Goal: Task Accomplishment & Management: Manage account settings

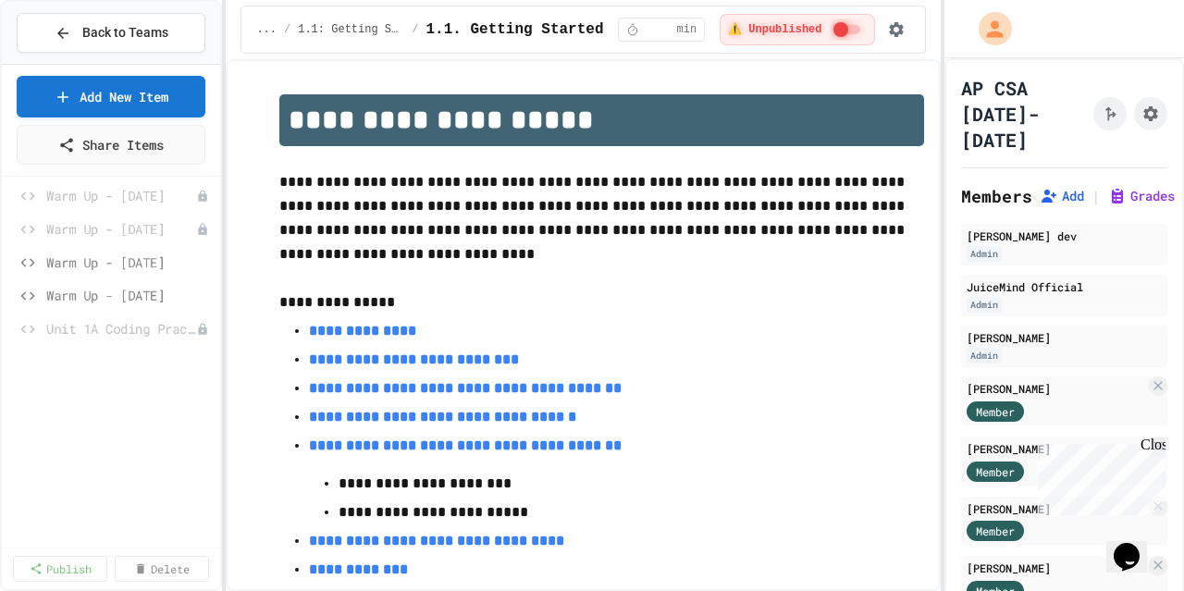
scroll to position [1520, 0]
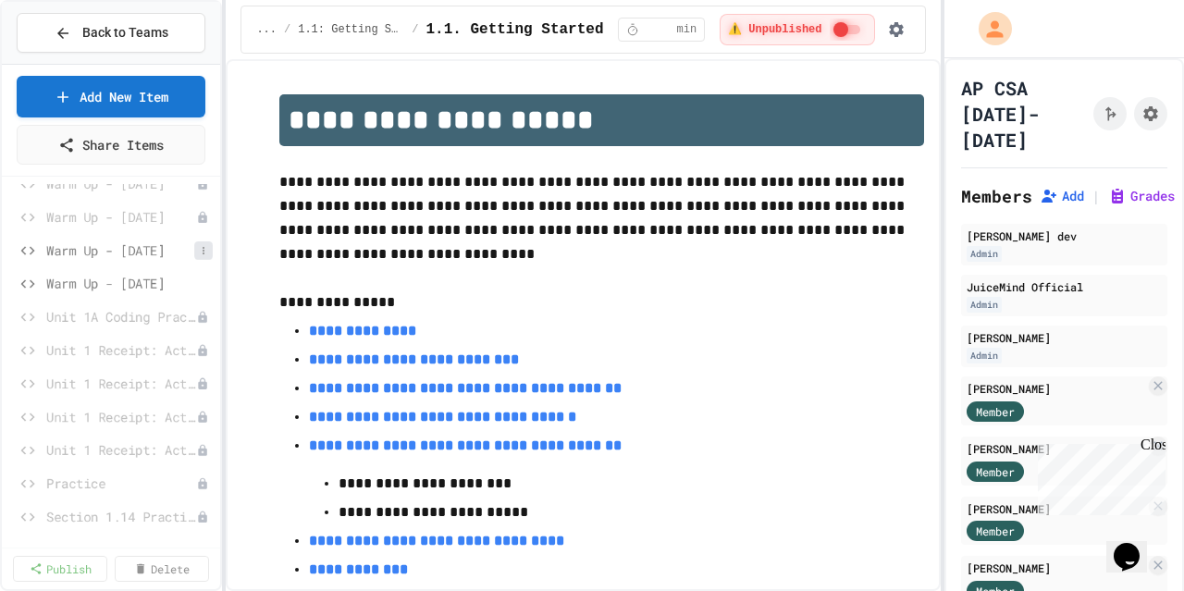
click at [198, 249] on icon at bounding box center [203, 250] width 11 height 11
click at [145, 314] on button "Unpublish" at bounding box center [139, 315] width 117 height 33
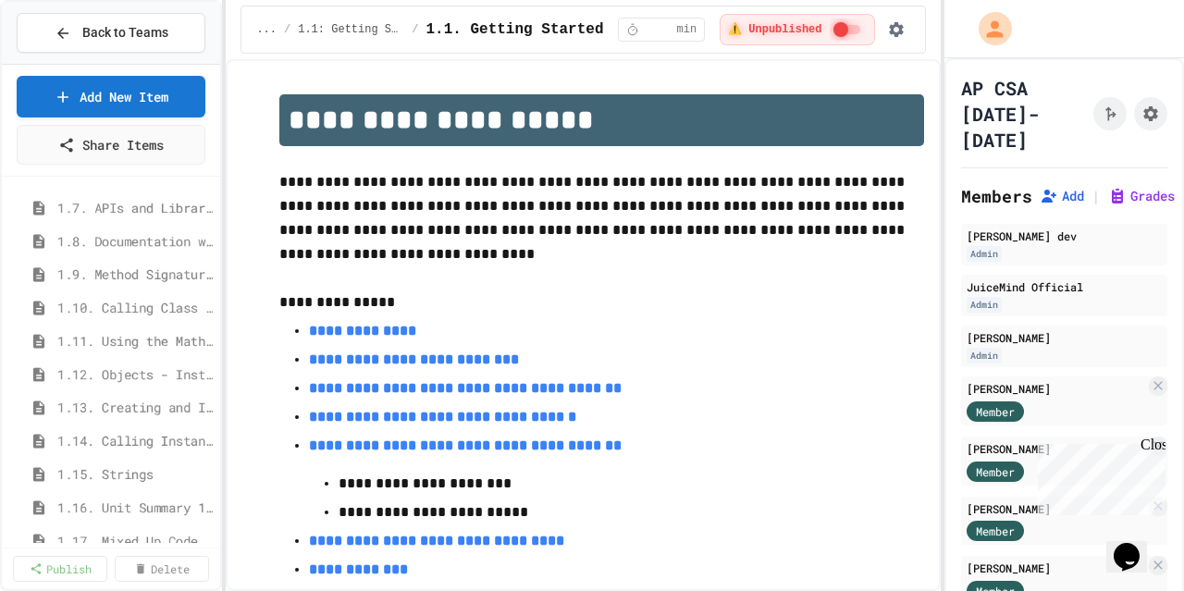
scroll to position [370, 0]
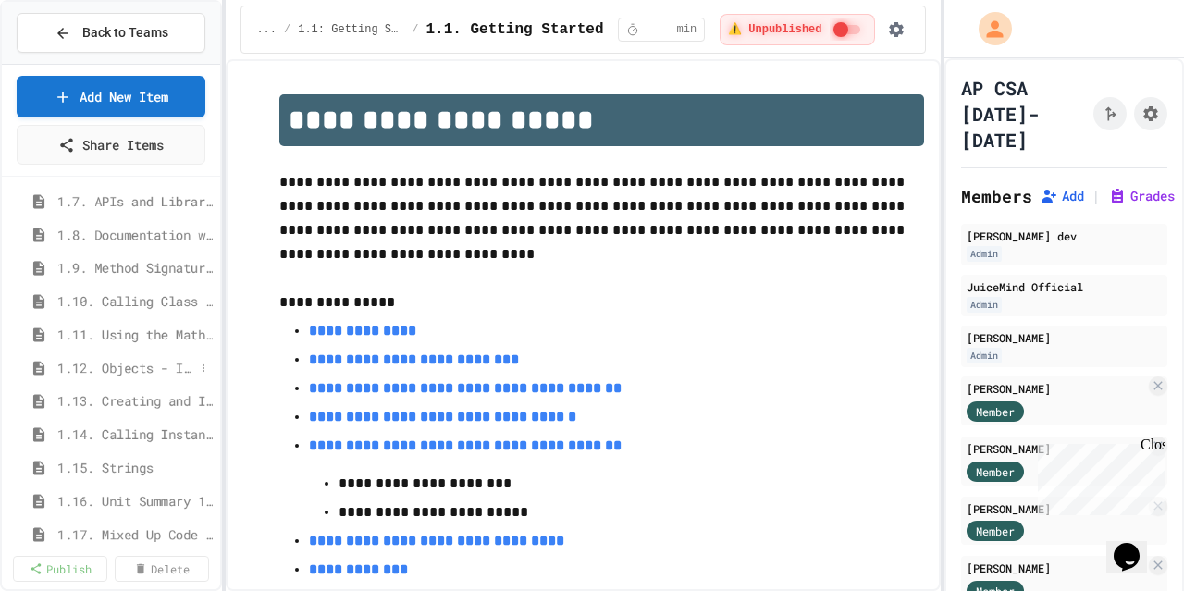
click at [110, 372] on span "1.12. Objects - Instances of Classes" at bounding box center [125, 367] width 137 height 19
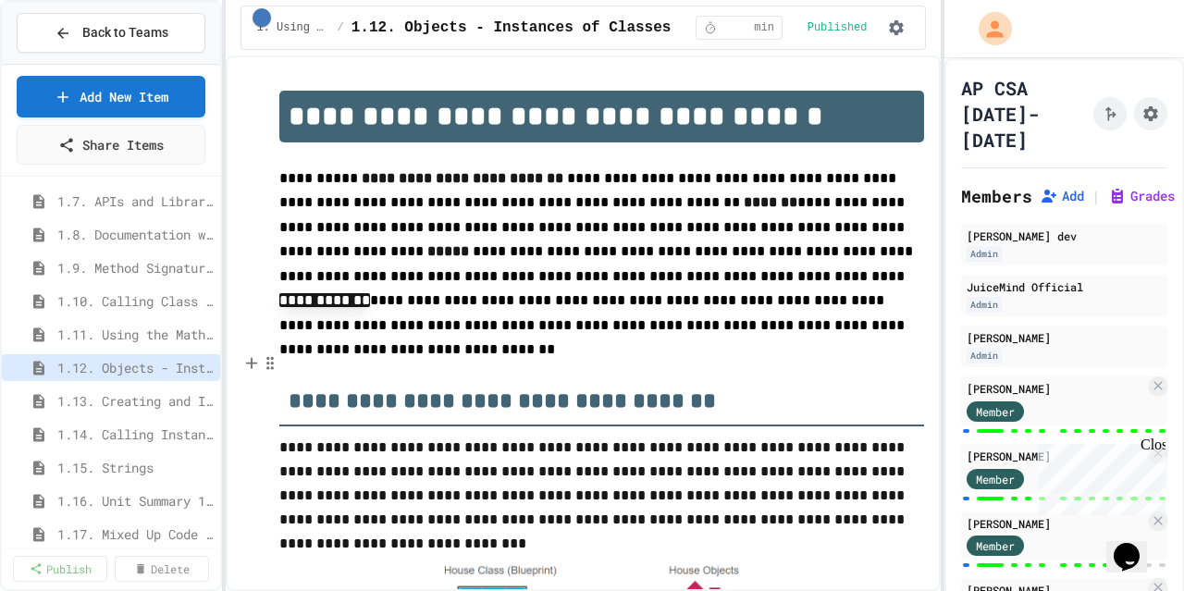
scroll to position [93, 0]
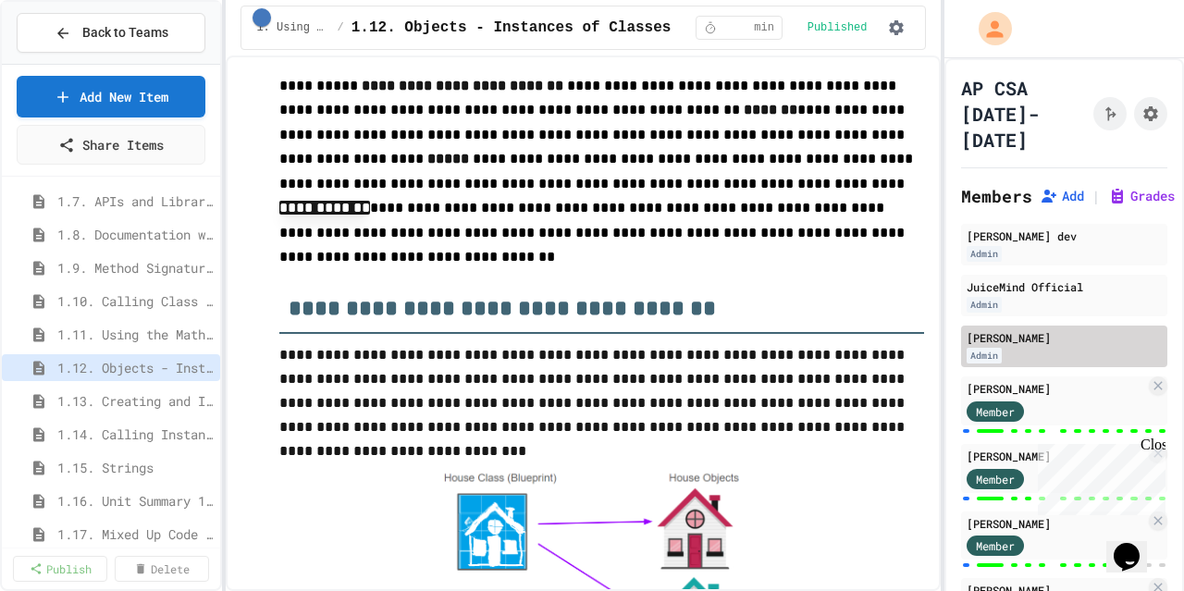
drag, startPoint x: 1090, startPoint y: 411, endPoint x: 1063, endPoint y: 404, distance: 27.6
click at [1090, 411] on div "Member" at bounding box center [1056, 410] width 179 height 23
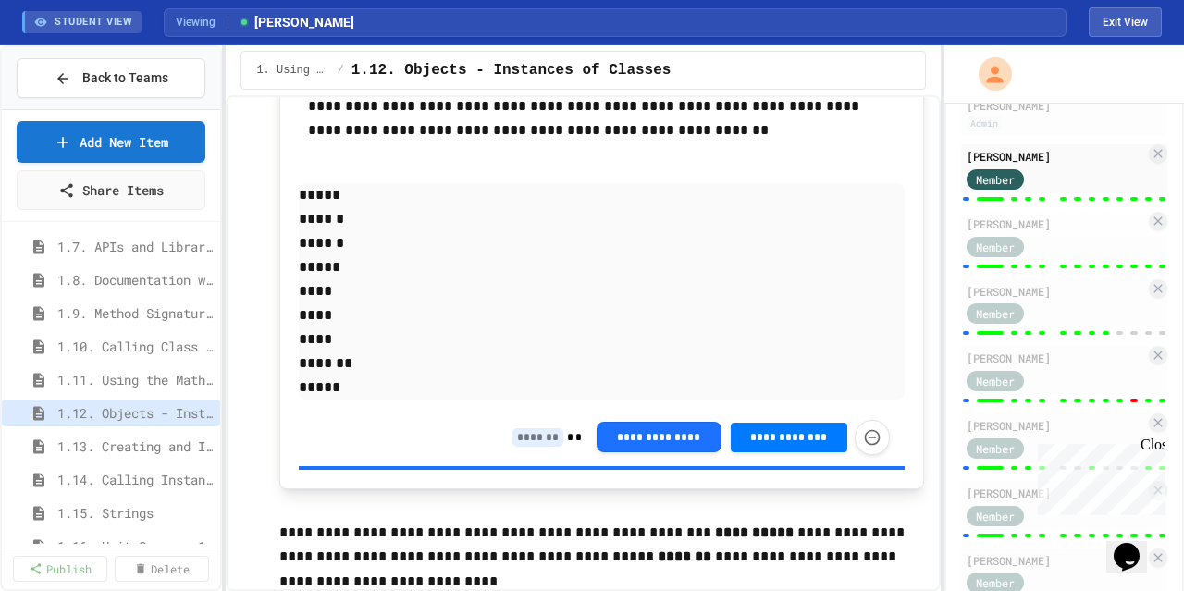
scroll to position [3146, 0]
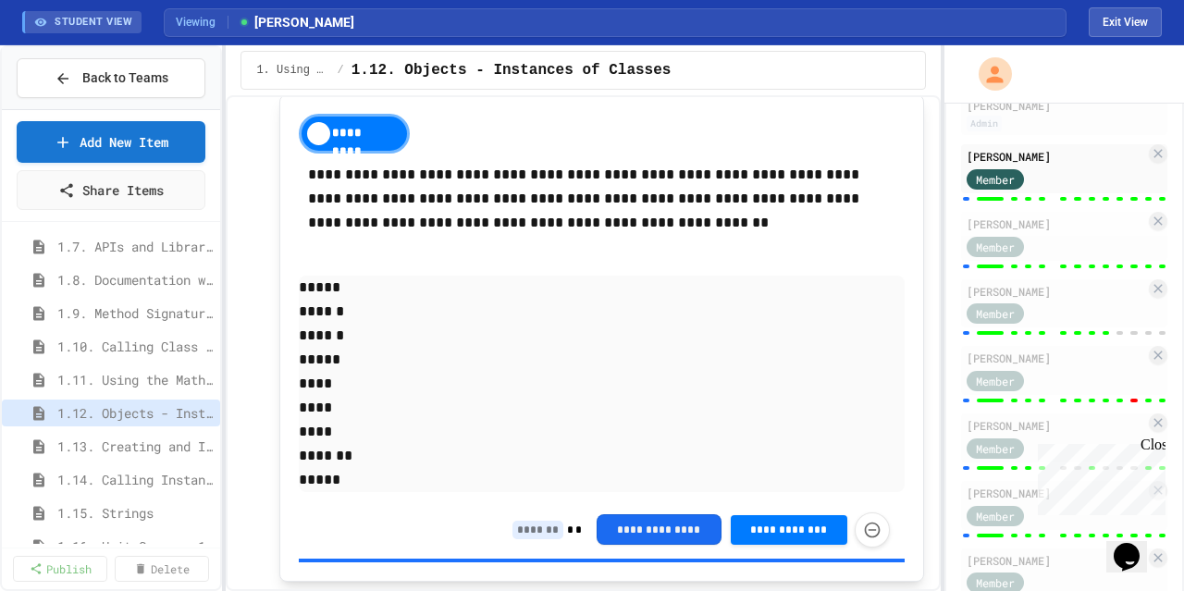
drag, startPoint x: 622, startPoint y: 538, endPoint x: 547, endPoint y: 537, distance: 75.0
click at [547, 537] on div "**********" at bounding box center [702, 530] width 378 height 35
click at [536, 539] on input at bounding box center [538, 530] width 51 height 19
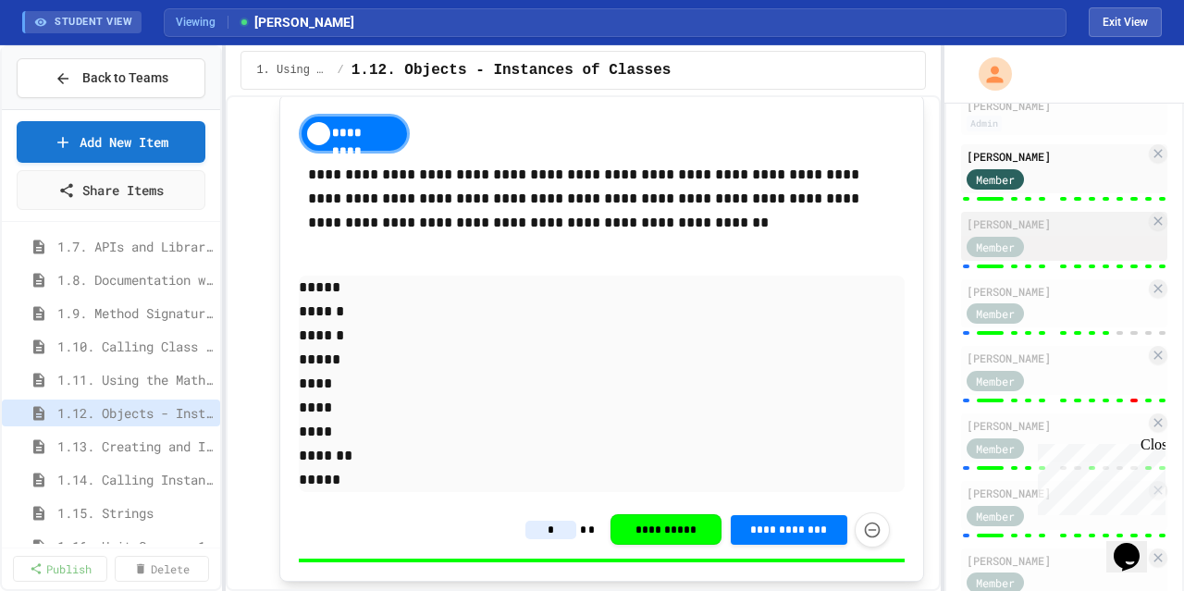
type input "*"
click at [1060, 242] on div "Member" at bounding box center [1056, 245] width 179 height 23
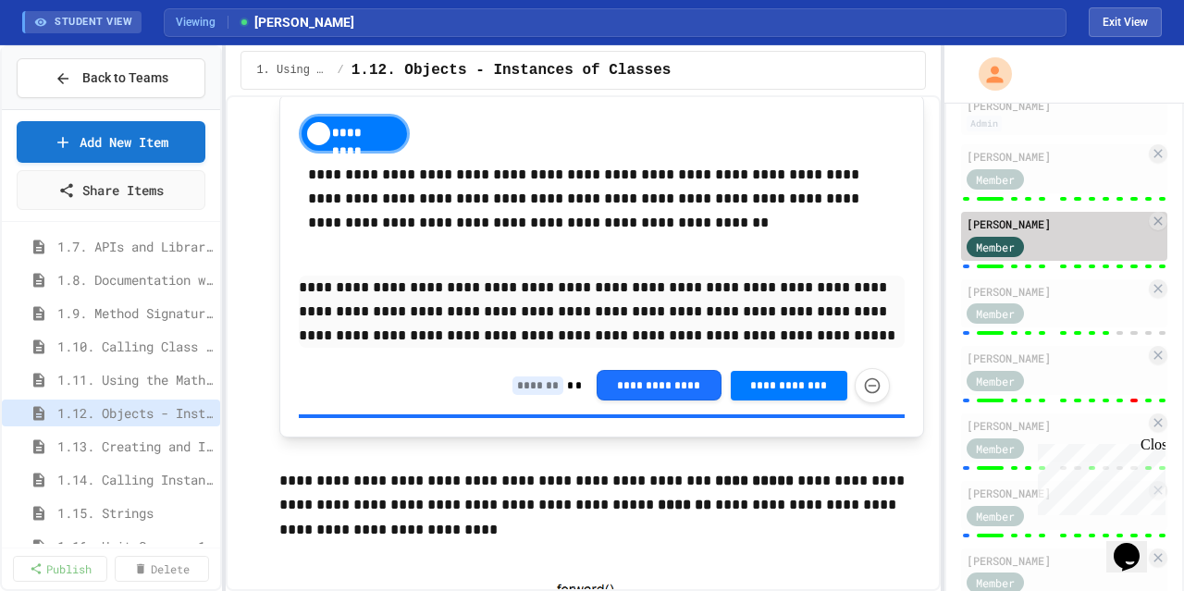
drag, startPoint x: 1060, startPoint y: 242, endPoint x: 1035, endPoint y: 249, distance: 26.9
click at [1035, 249] on div "Member" at bounding box center [1056, 245] width 179 height 23
click at [526, 388] on input at bounding box center [538, 386] width 51 height 19
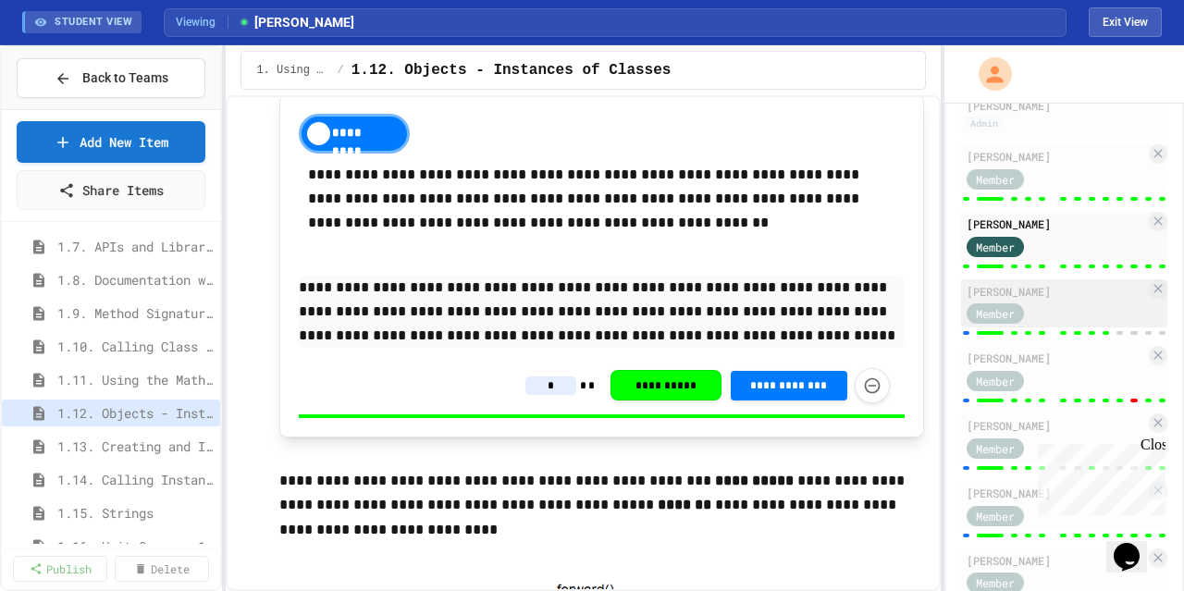
type input "*"
click at [1053, 296] on div "[PERSON_NAME]" at bounding box center [1056, 291] width 179 height 17
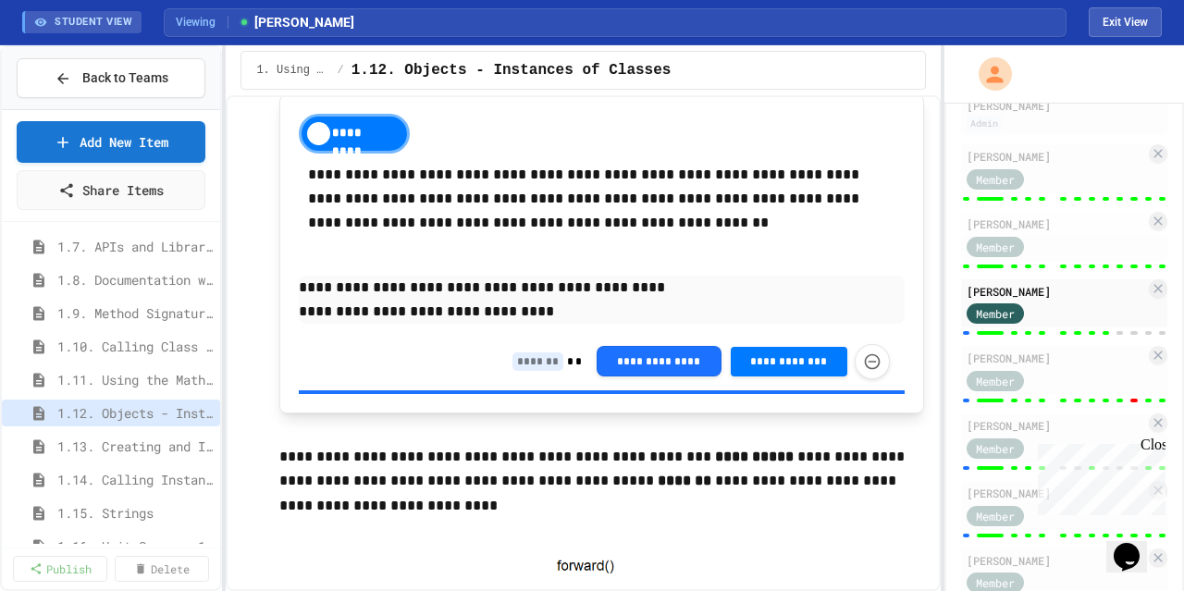
click at [522, 369] on input at bounding box center [538, 362] width 51 height 19
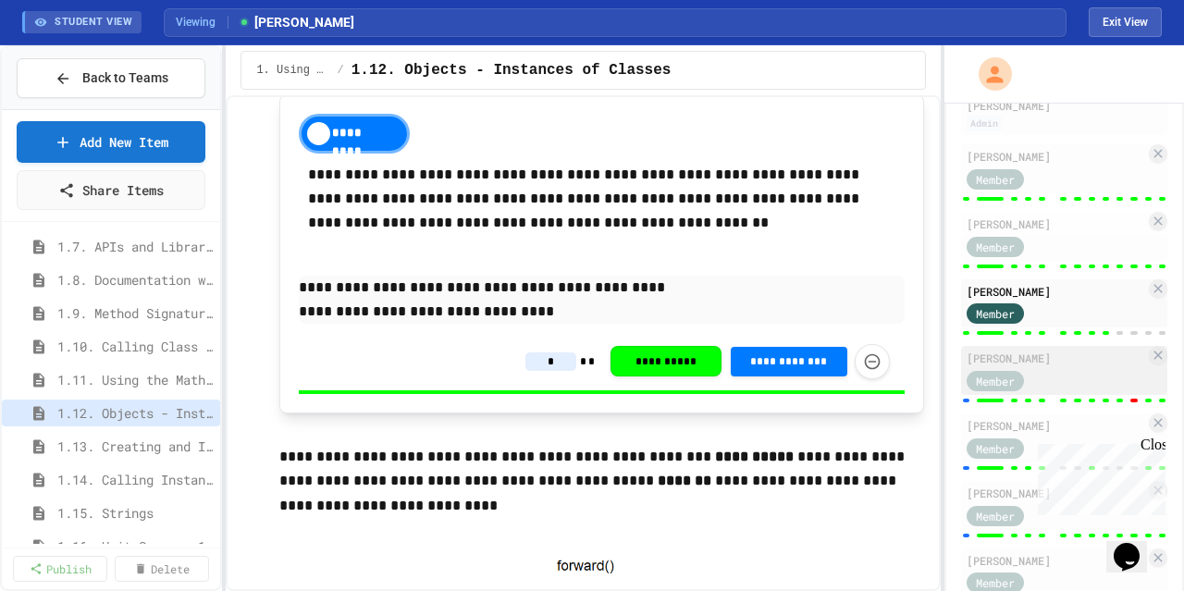
type input "*"
click at [1012, 368] on div "Member" at bounding box center [1013, 379] width 93 height 23
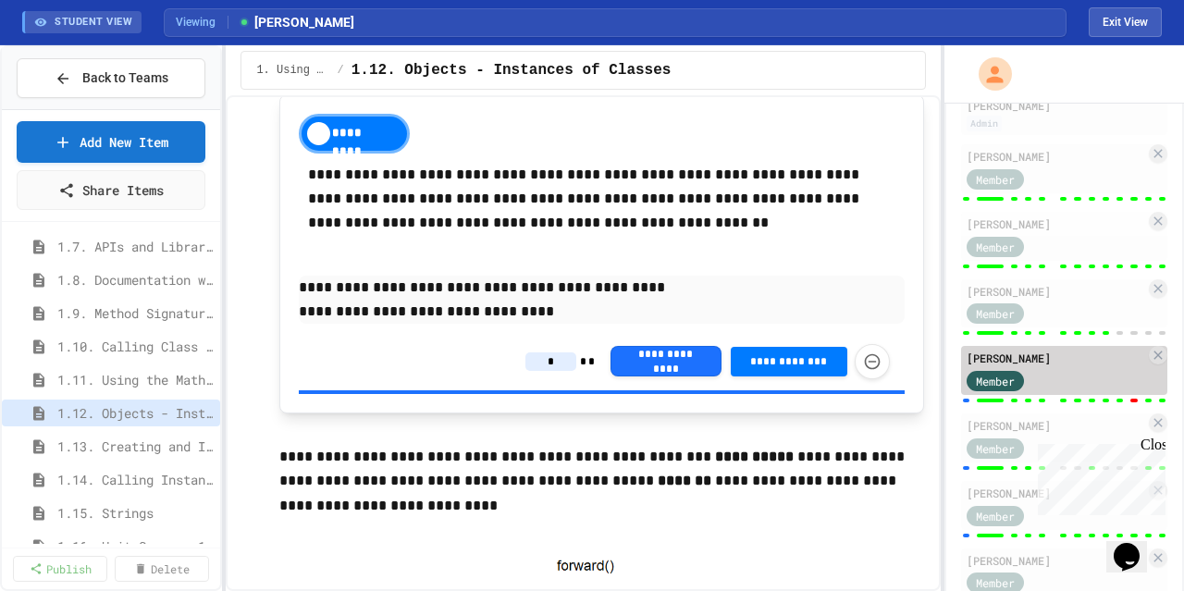
type input "*"
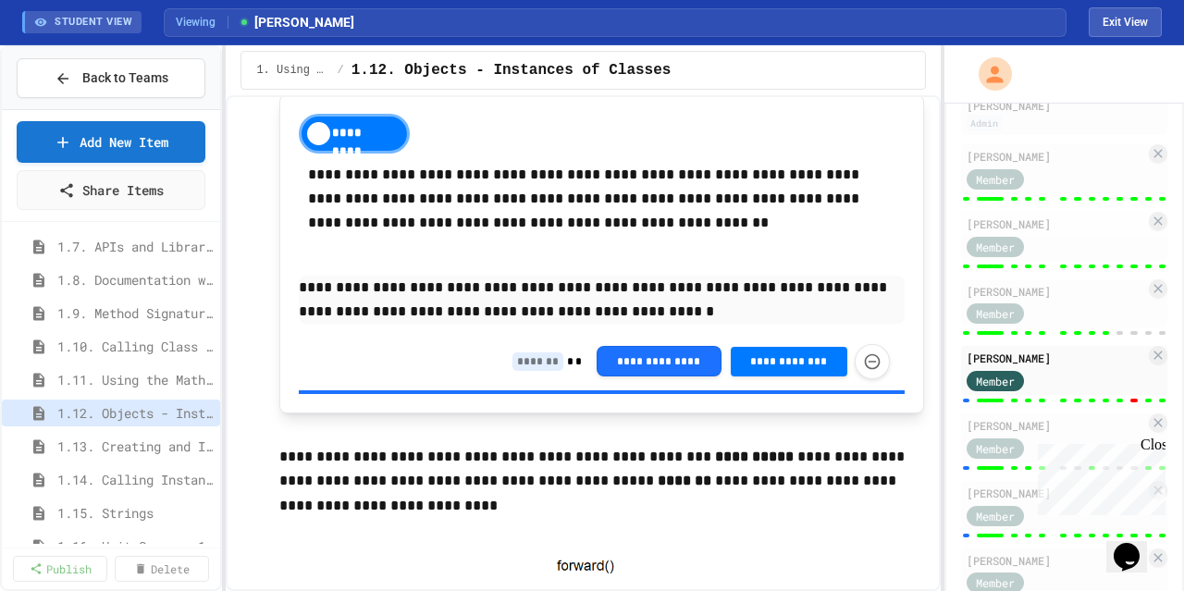
click at [513, 368] on input at bounding box center [538, 362] width 51 height 19
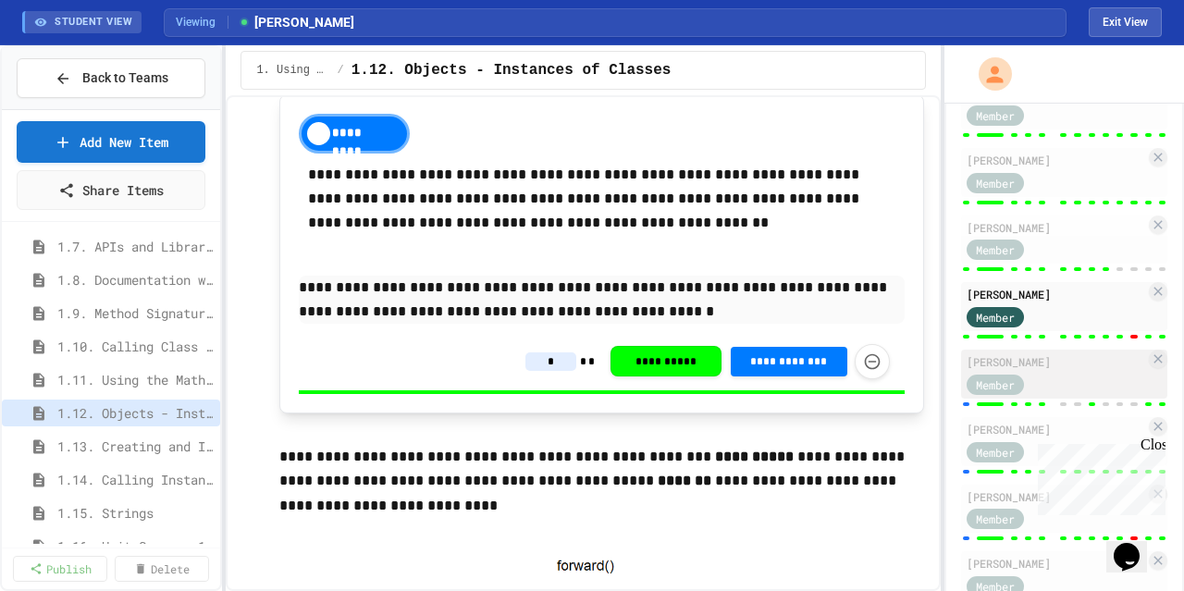
scroll to position [370, 0]
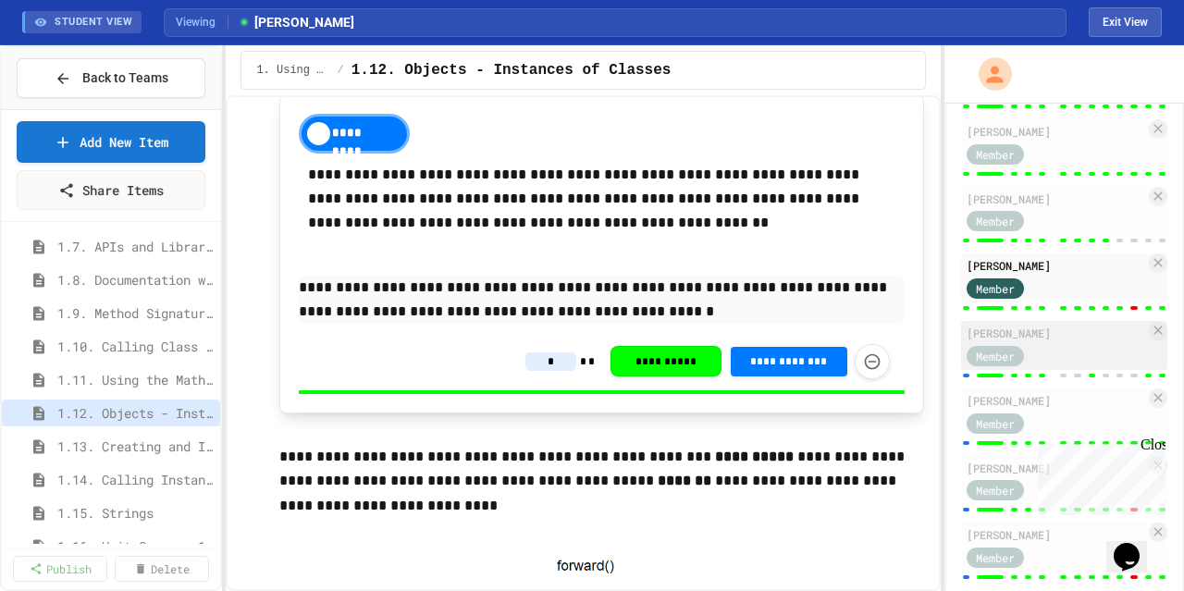
type input "*"
click at [1056, 338] on div "[PERSON_NAME]" at bounding box center [1056, 333] width 179 height 17
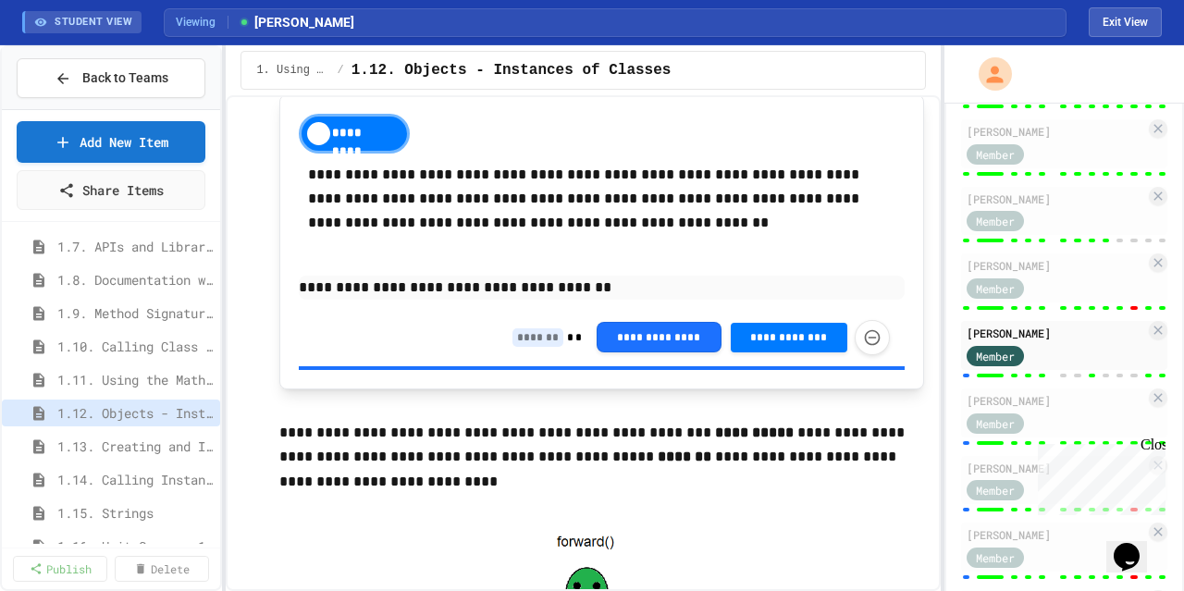
click at [531, 340] on input at bounding box center [538, 337] width 51 height 19
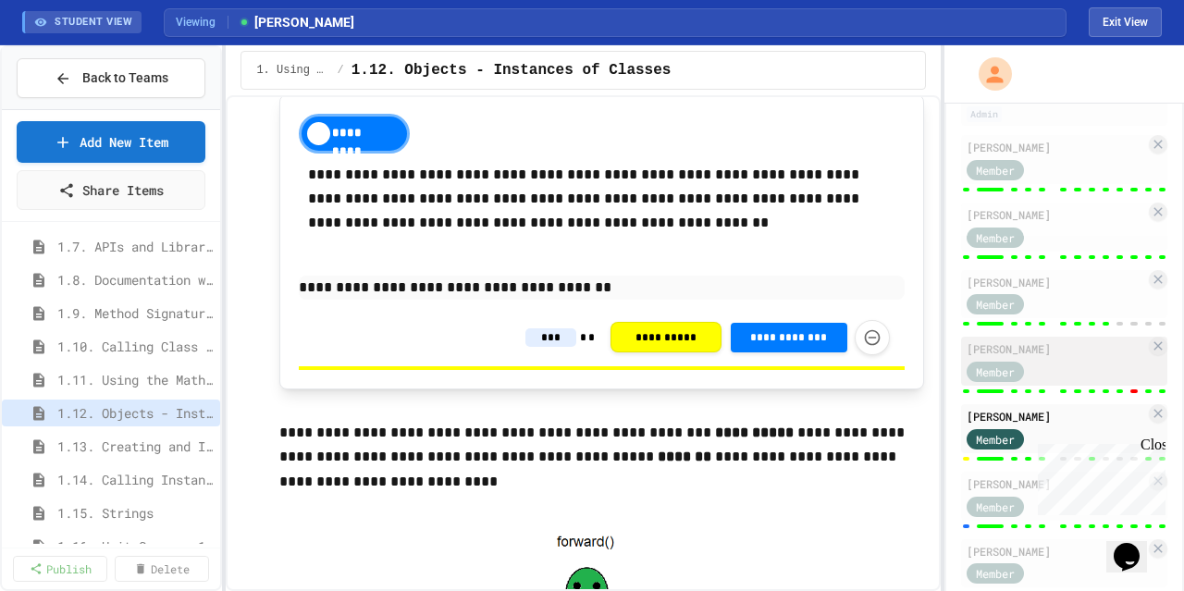
scroll to position [93, 0]
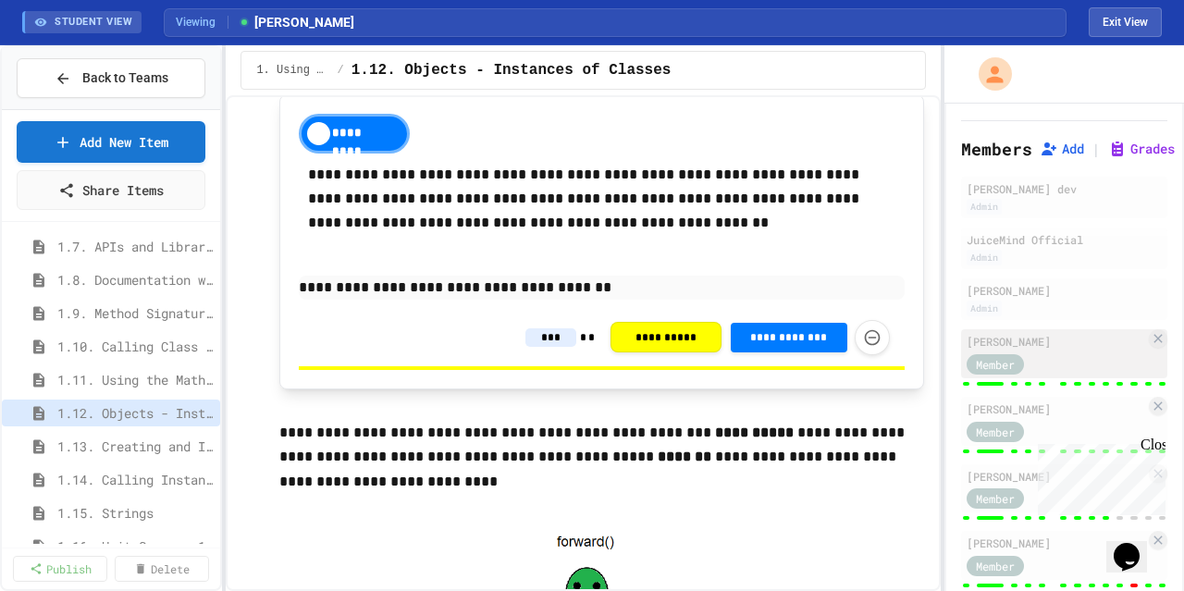
click at [1050, 343] on div "[PERSON_NAME]" at bounding box center [1056, 341] width 179 height 17
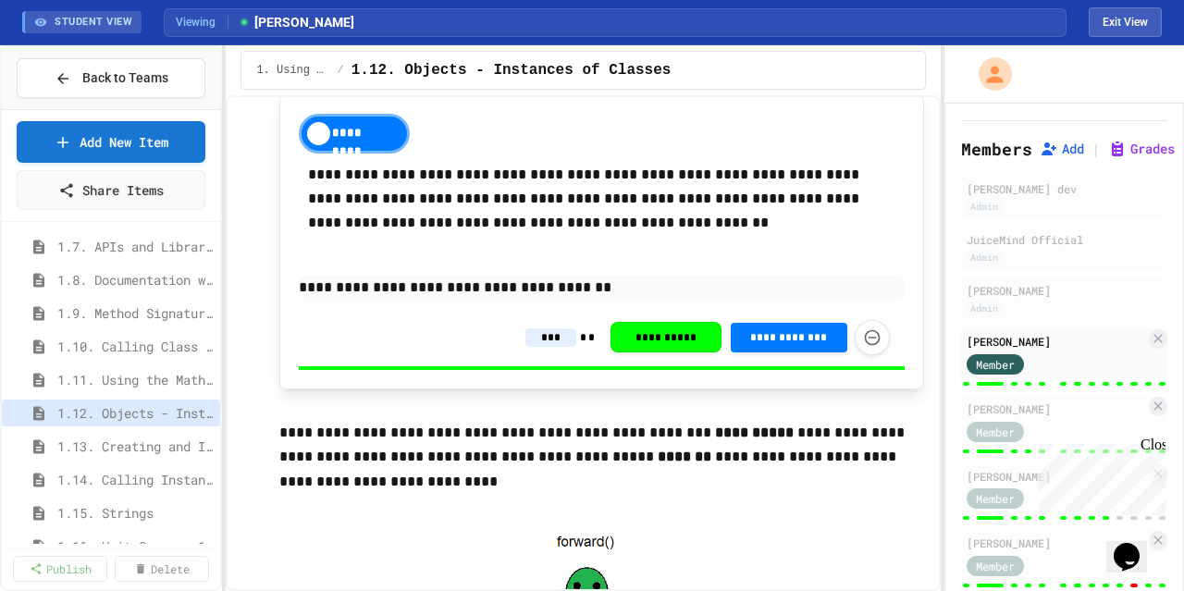
type input "*"
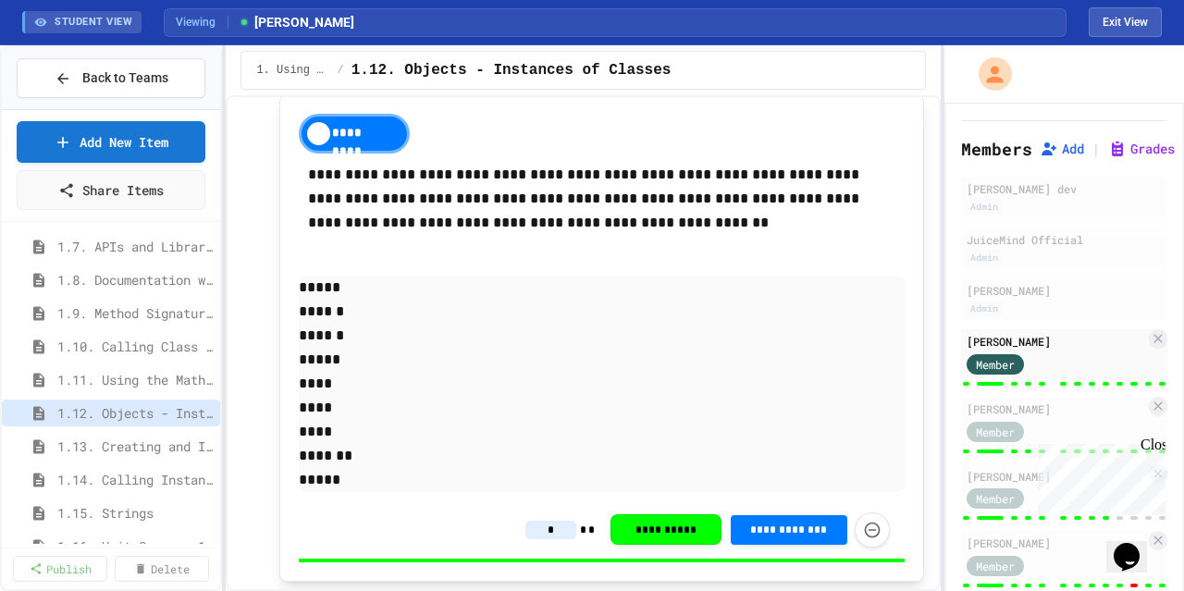
click at [538, 527] on input "*" at bounding box center [551, 530] width 51 height 19
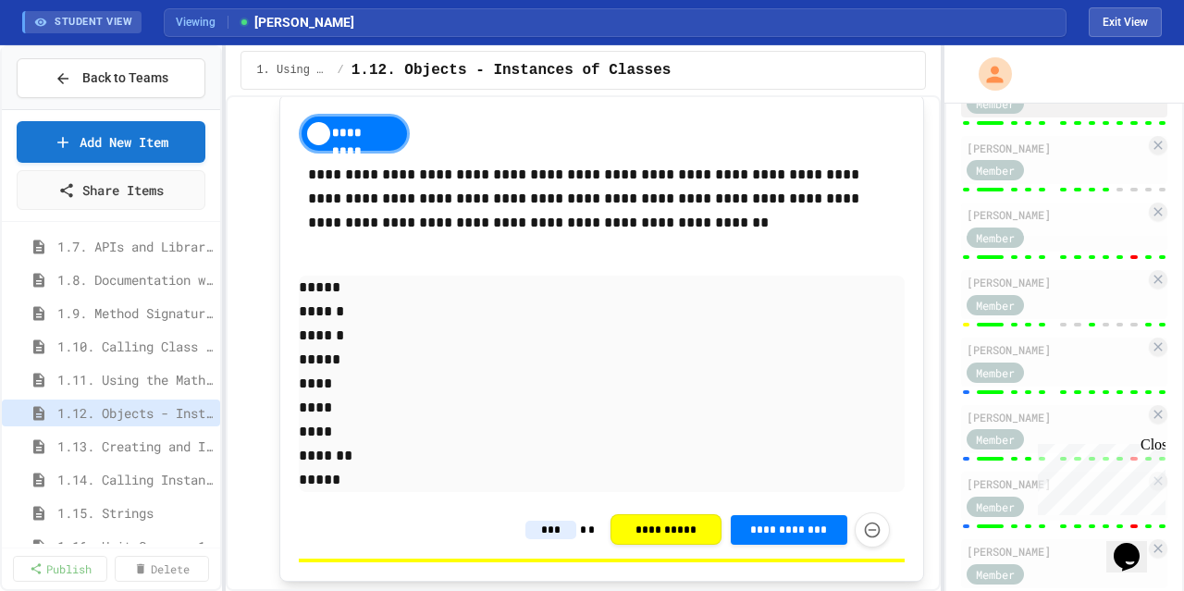
scroll to position [463, 0]
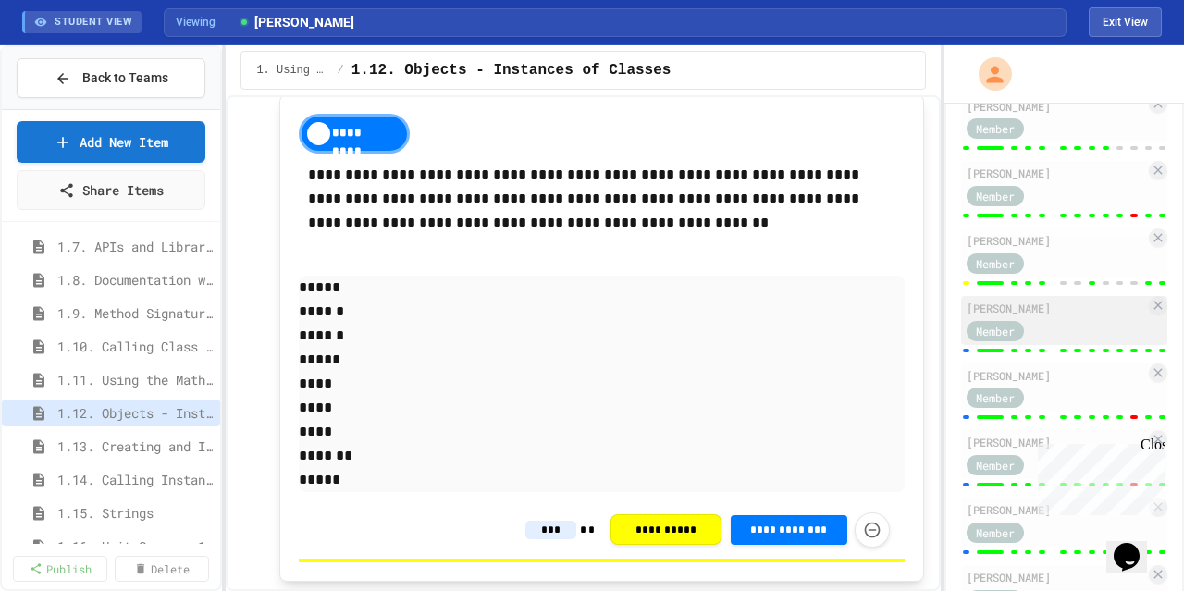
type input "***"
click at [1071, 318] on div "Member" at bounding box center [1056, 329] width 179 height 23
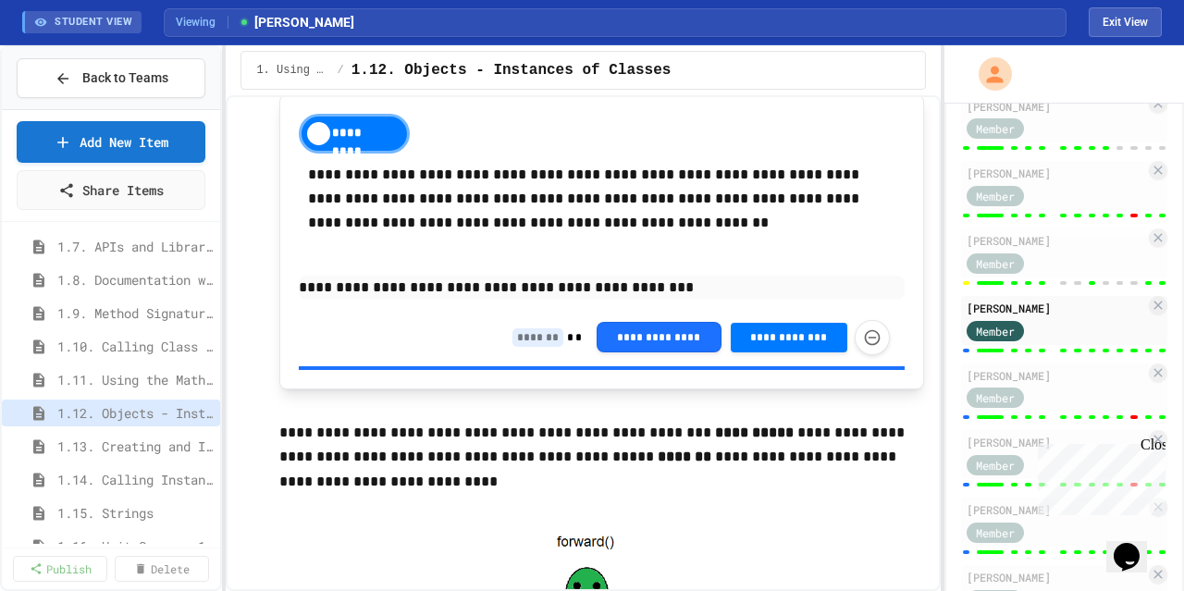
click at [517, 347] on input at bounding box center [538, 337] width 51 height 19
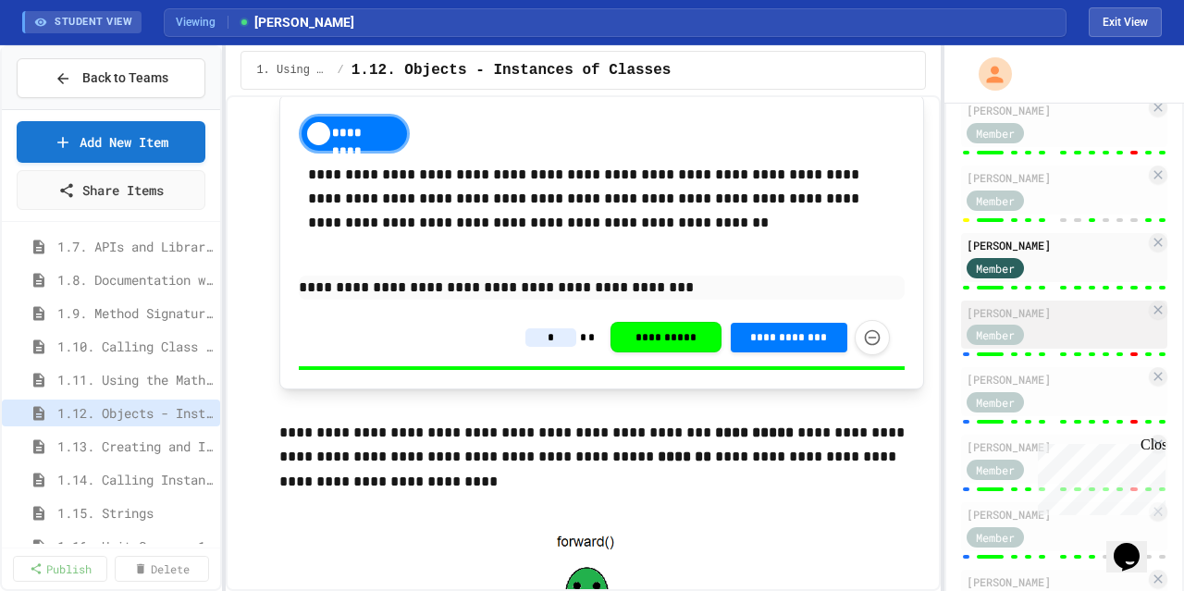
scroll to position [555, 0]
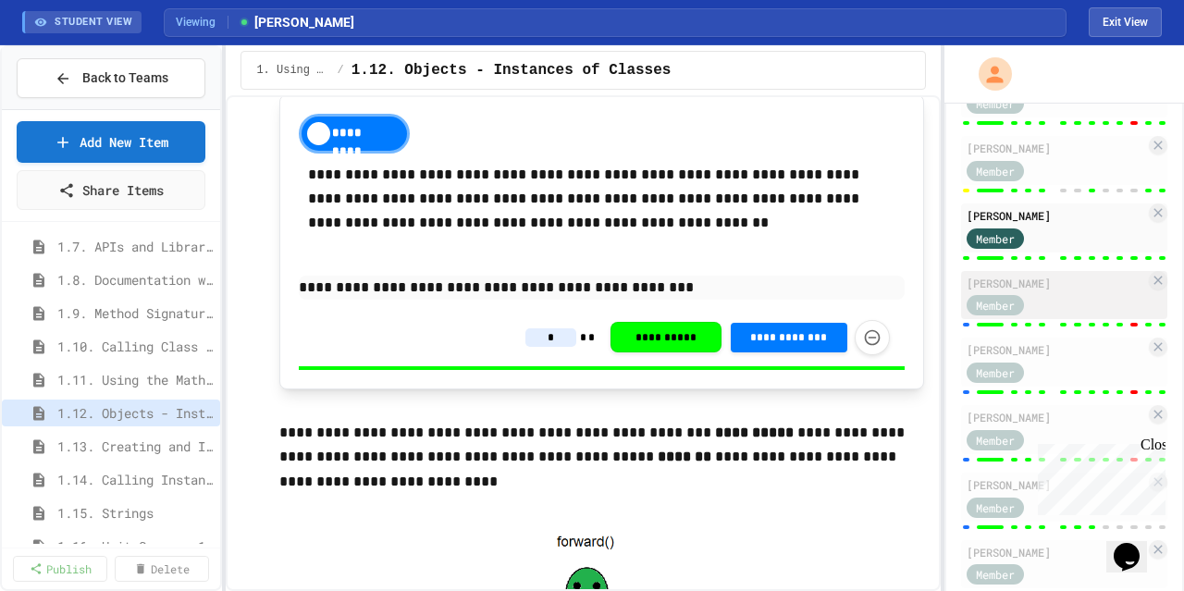
type input "*"
click at [1078, 295] on div "Member" at bounding box center [1056, 304] width 179 height 23
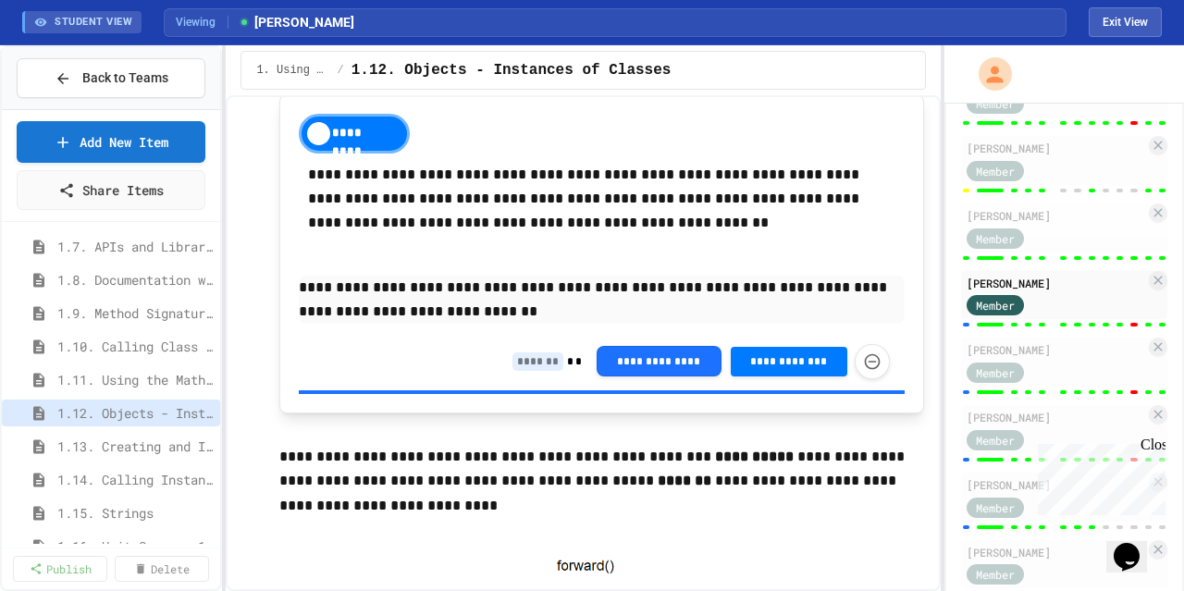
click at [531, 365] on input at bounding box center [538, 362] width 51 height 19
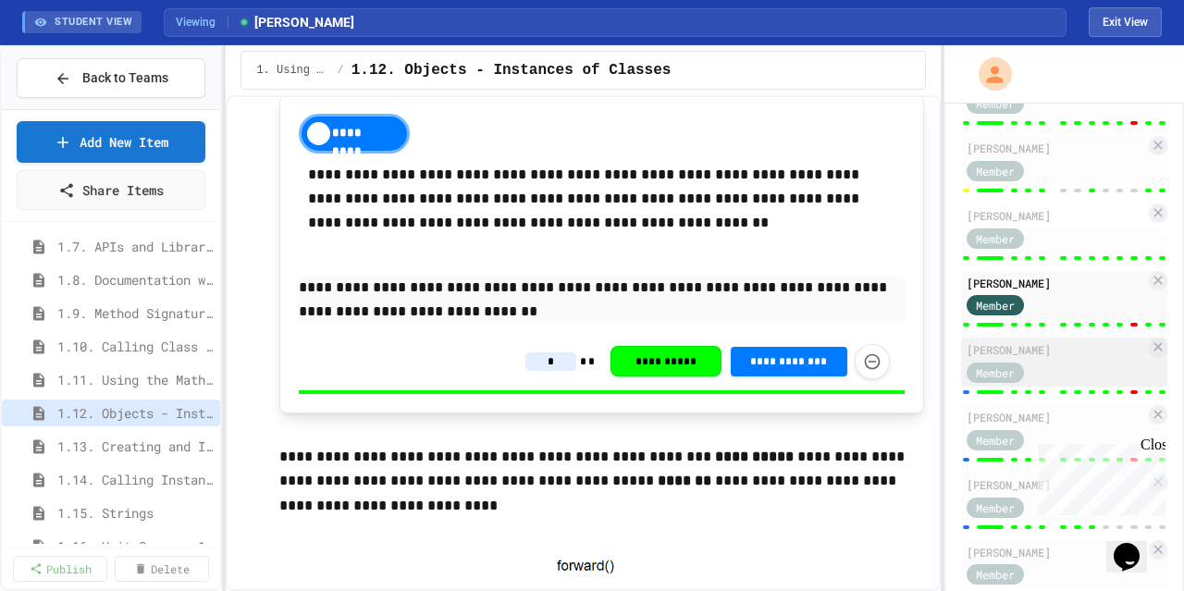
type input "*"
click at [1057, 362] on div "Member" at bounding box center [1013, 371] width 93 height 23
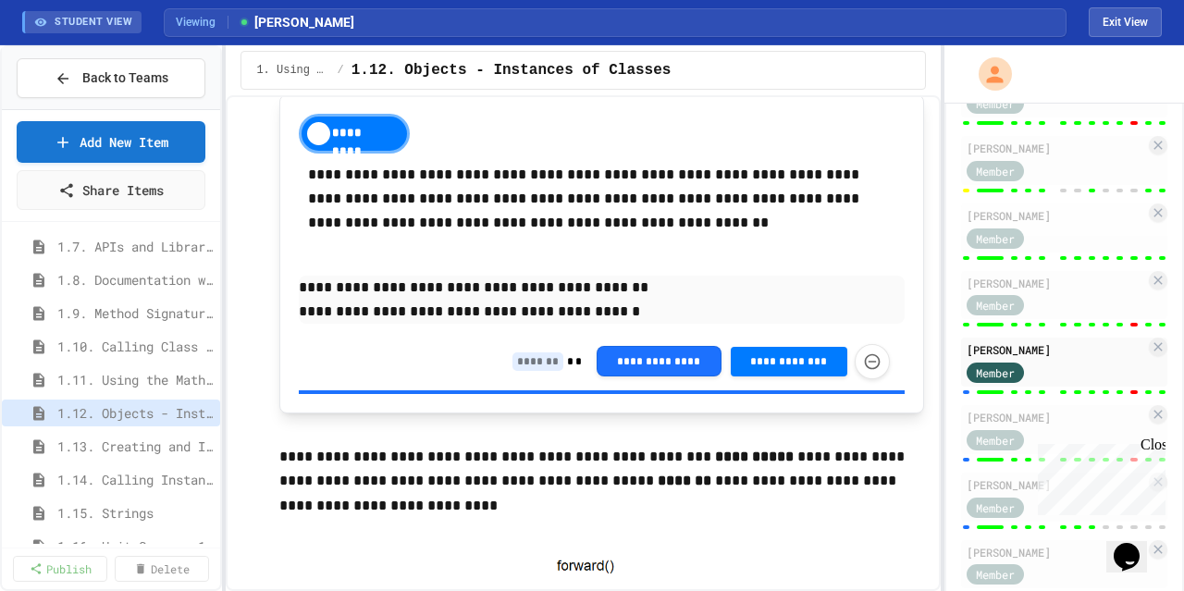
click at [517, 370] on input at bounding box center [538, 362] width 51 height 19
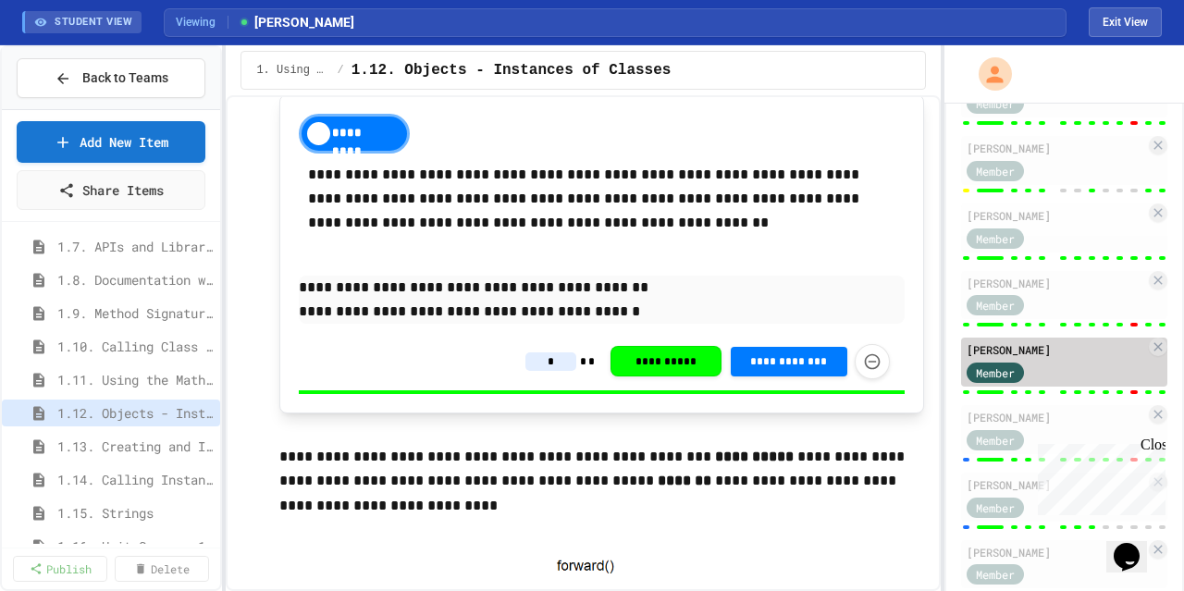
scroll to position [648, 0]
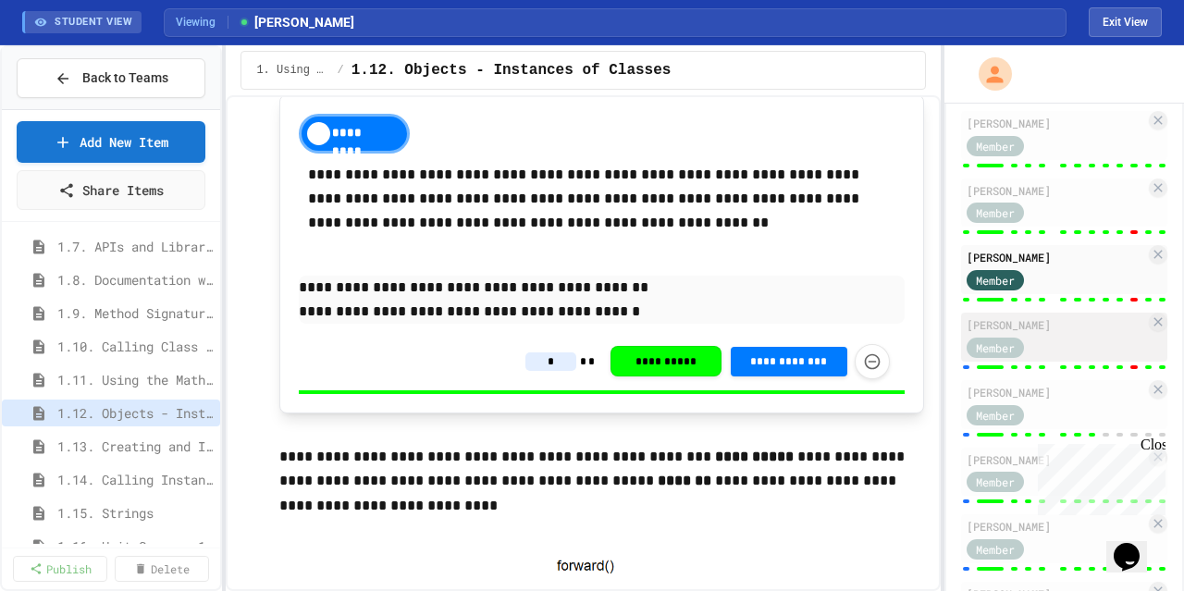
type input "*"
click at [1047, 350] on div "Member" at bounding box center [1013, 346] width 93 height 23
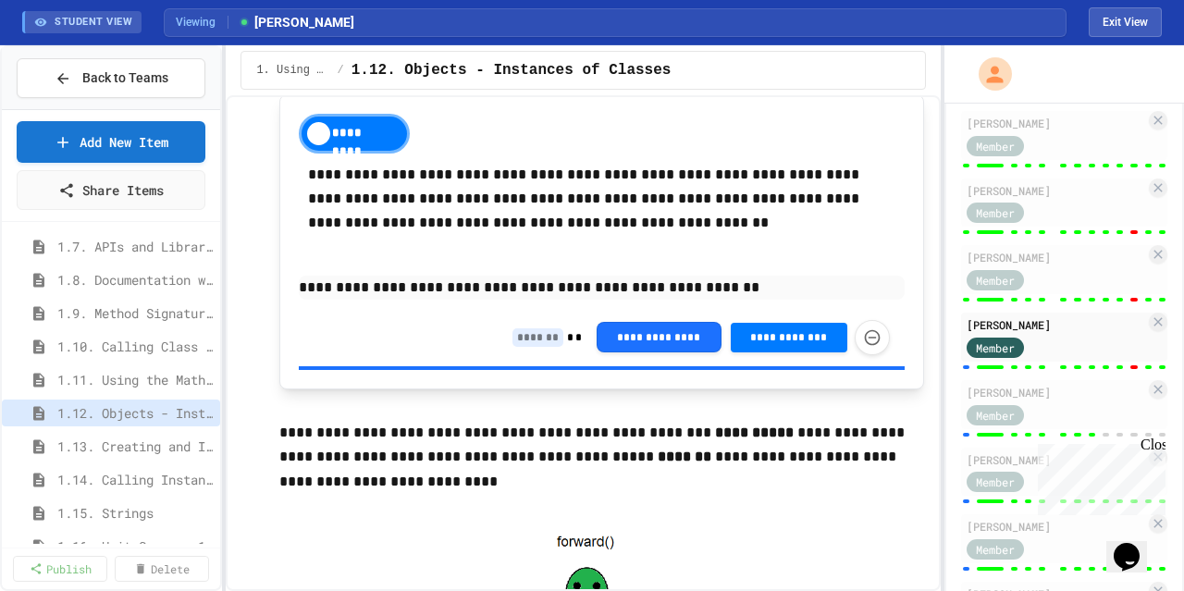
click at [526, 342] on input at bounding box center [538, 337] width 51 height 19
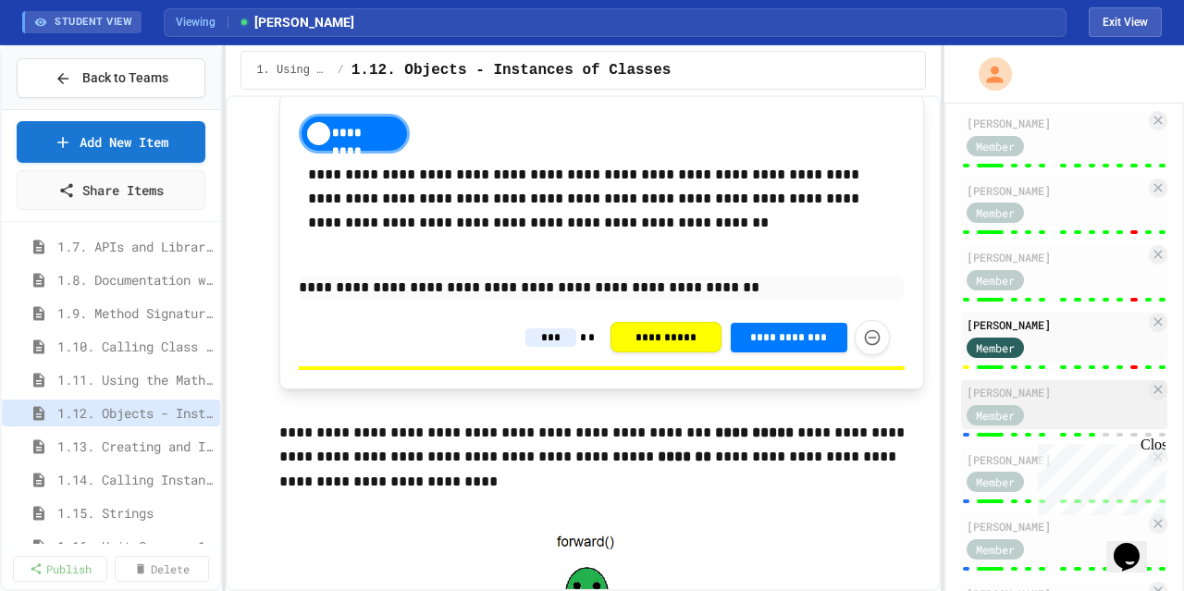
type input "***"
click at [1053, 395] on div "[PERSON_NAME]" at bounding box center [1056, 392] width 179 height 17
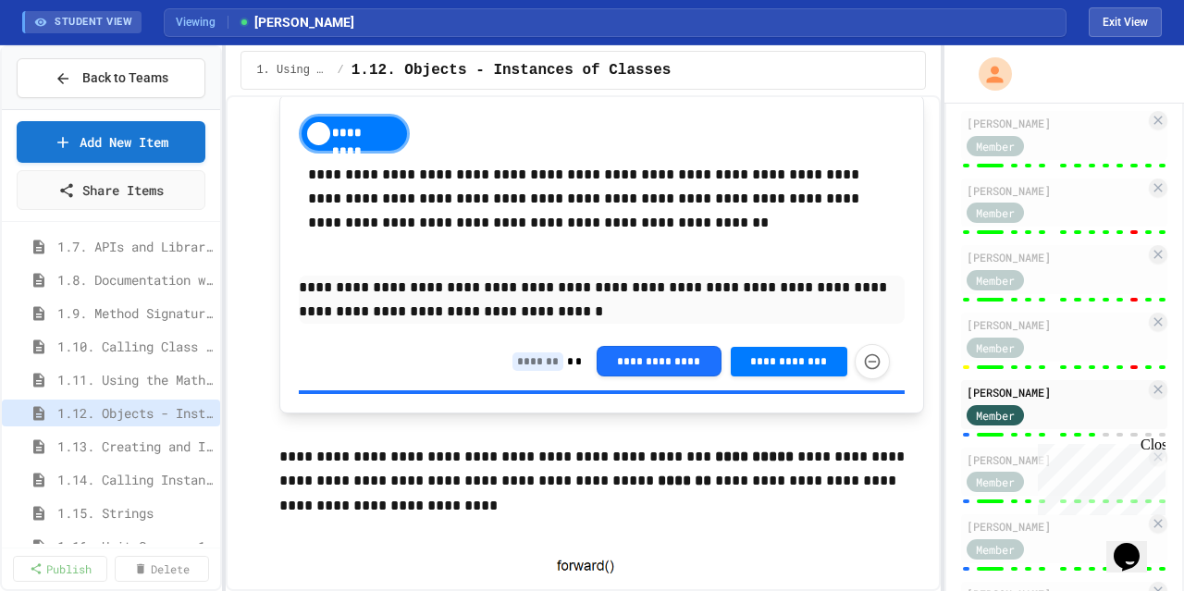
click at [519, 362] on input at bounding box center [538, 362] width 51 height 19
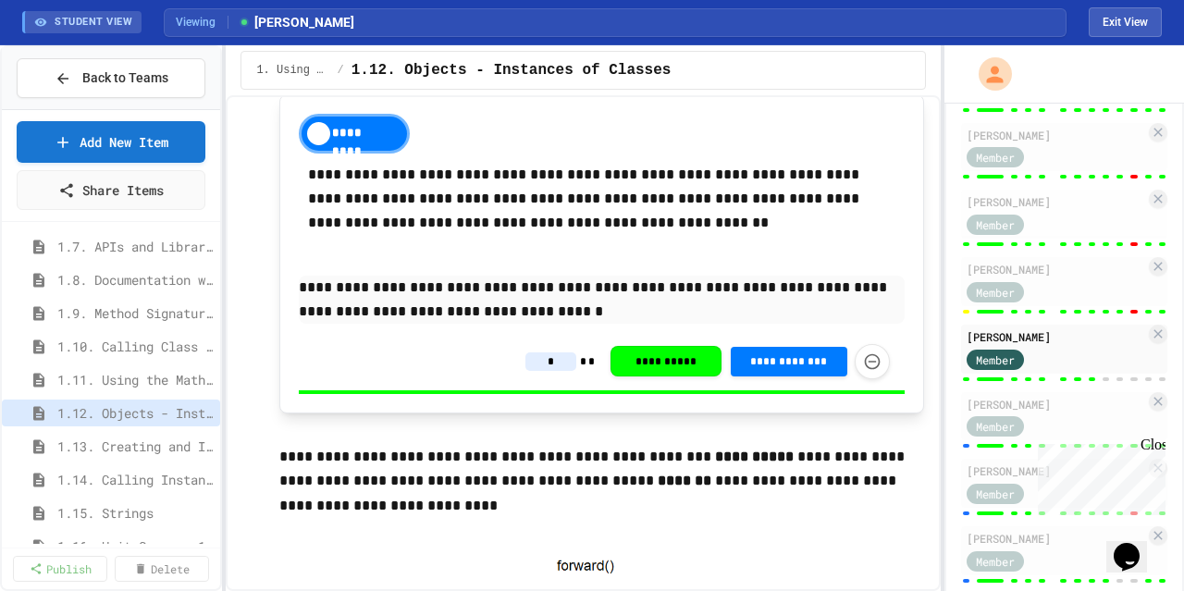
scroll to position [740, 0]
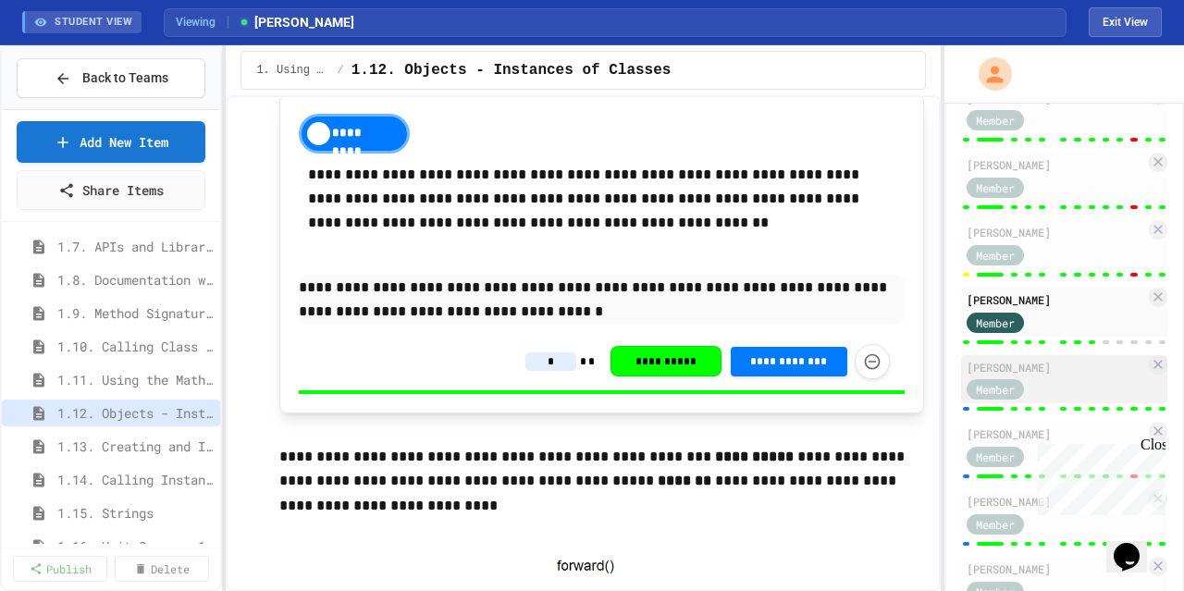
type input "*"
click at [1071, 380] on div "Member" at bounding box center [1056, 389] width 179 height 23
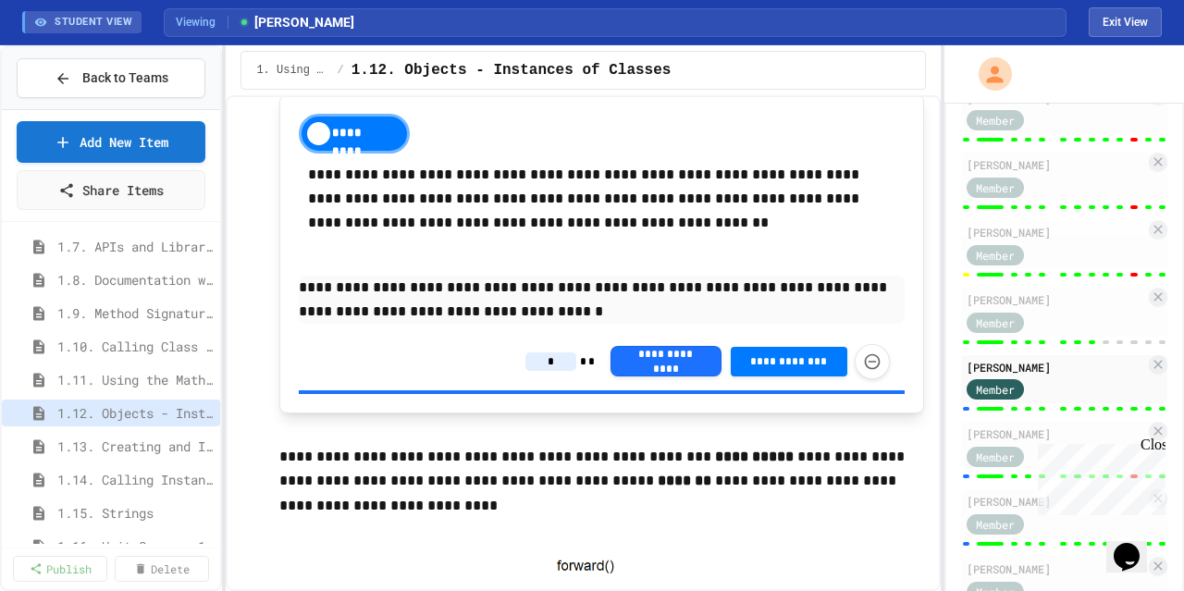
type input "*"
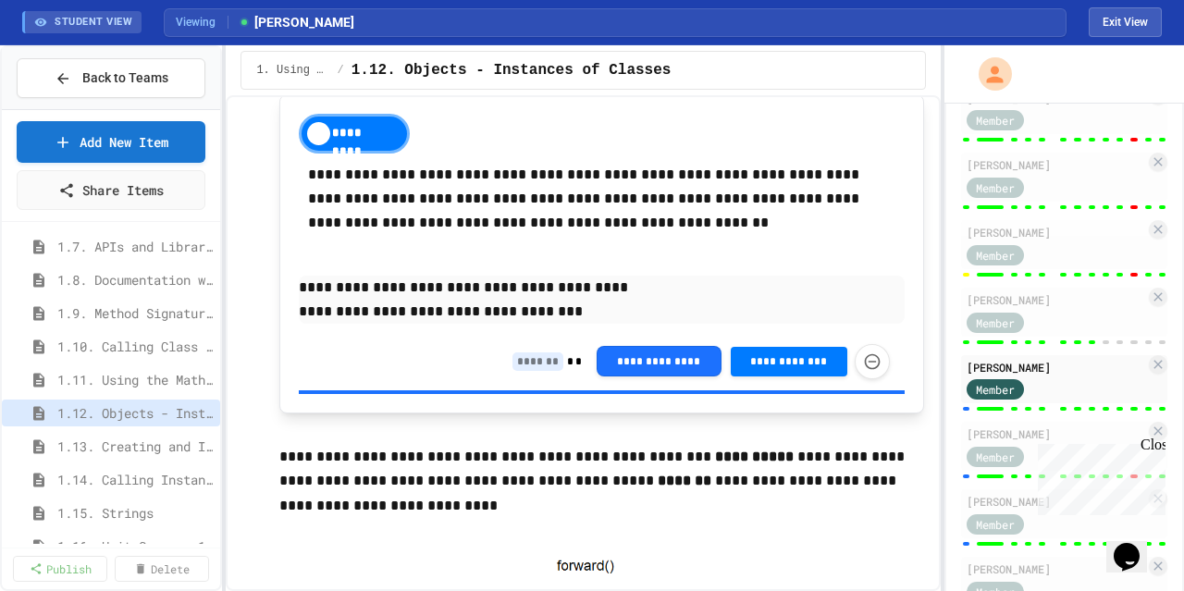
click at [497, 364] on div "**********" at bounding box center [601, 361] width 605 height 57
click at [513, 364] on input at bounding box center [538, 362] width 51 height 19
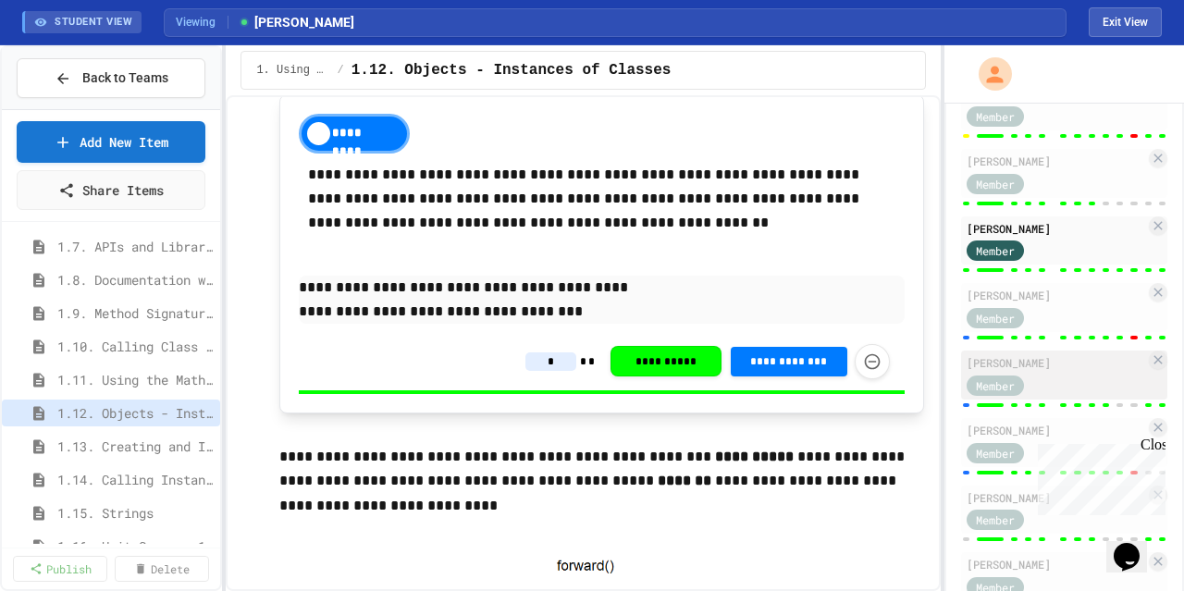
scroll to position [925, 0]
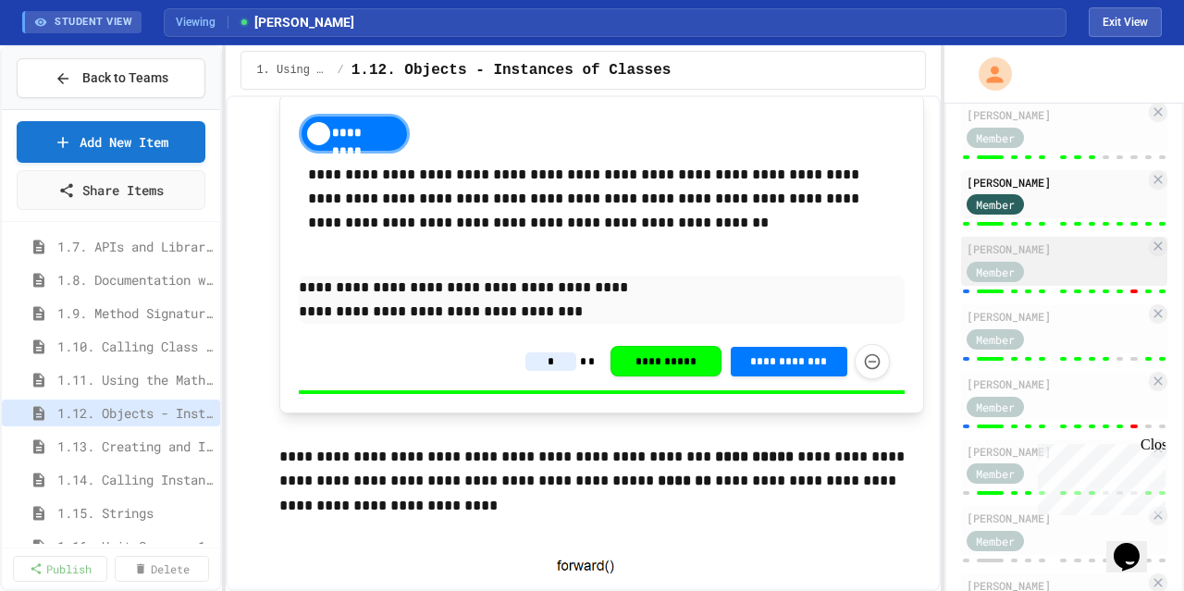
type input "*"
click at [1065, 242] on div "[PERSON_NAME]" at bounding box center [1056, 249] width 179 height 17
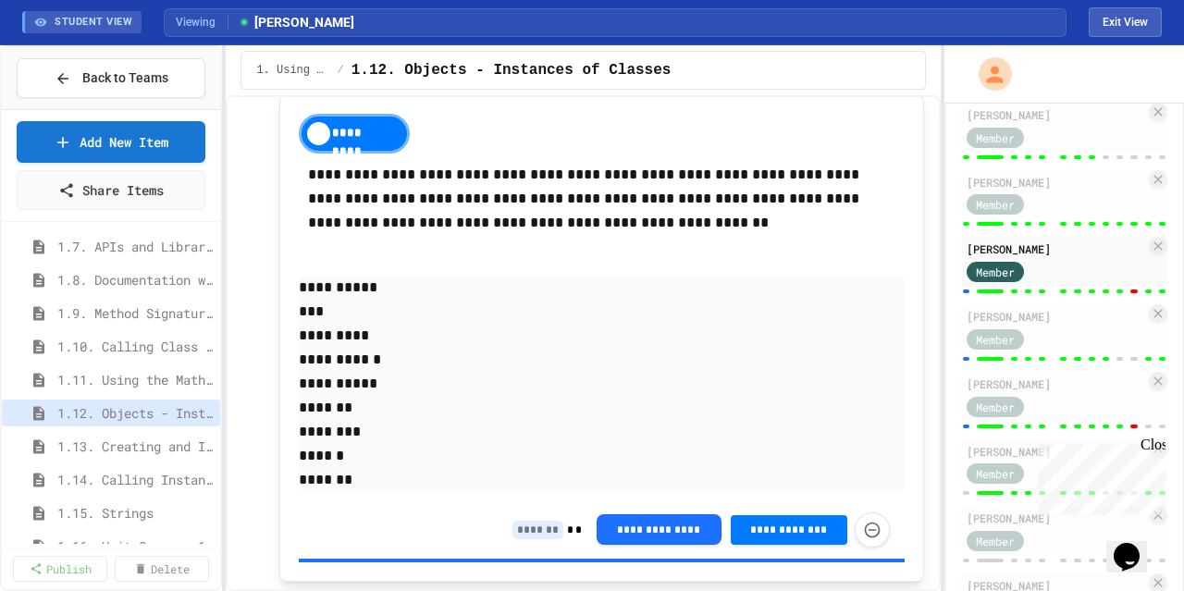
click at [537, 527] on input at bounding box center [538, 530] width 51 height 19
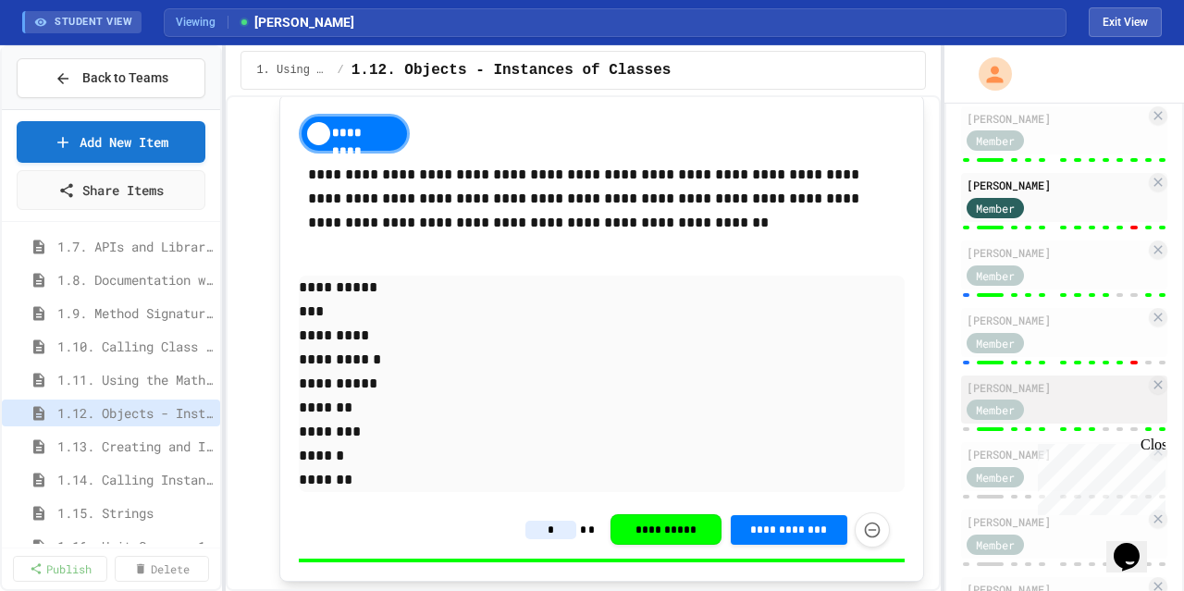
scroll to position [1018, 0]
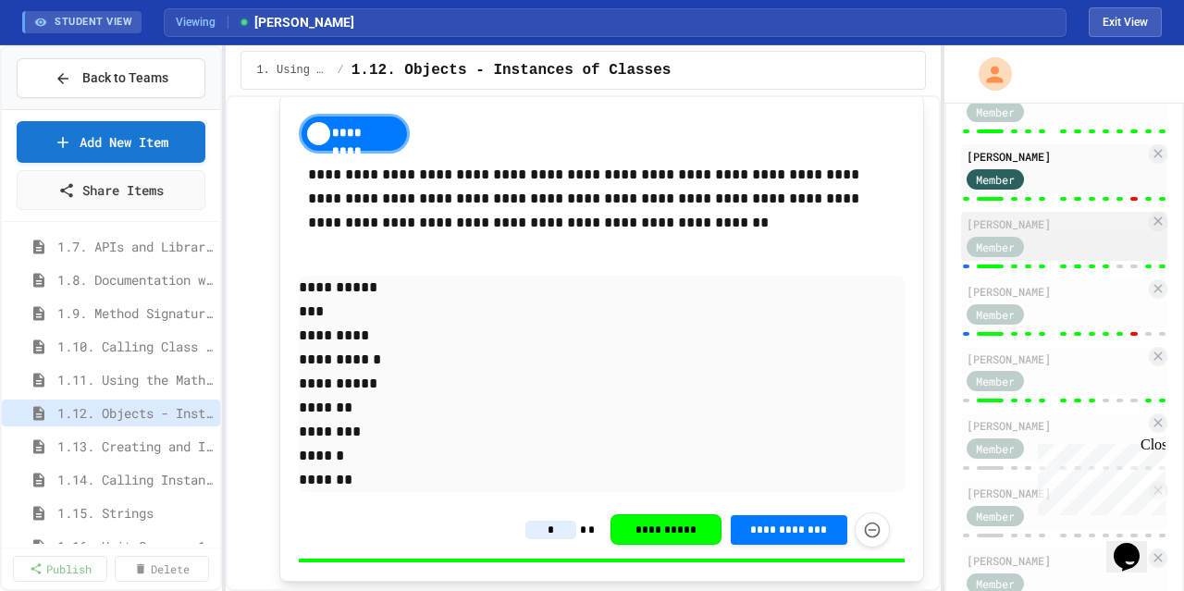
type input "*"
click at [1062, 234] on div "Member" at bounding box center [1056, 245] width 179 height 23
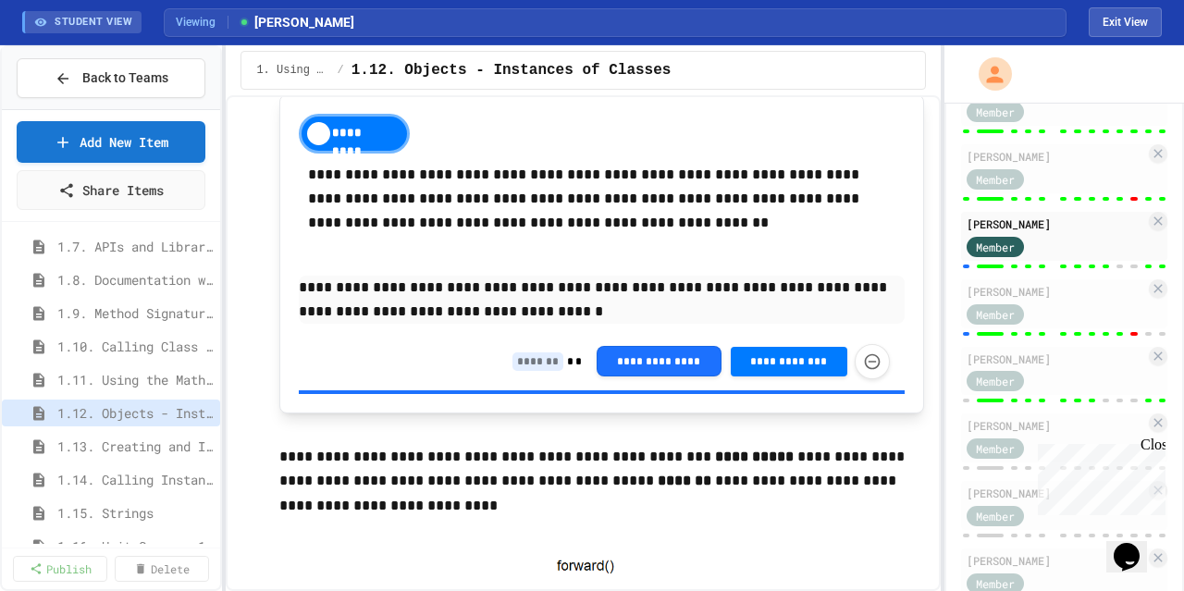
click at [520, 367] on input at bounding box center [538, 362] width 51 height 19
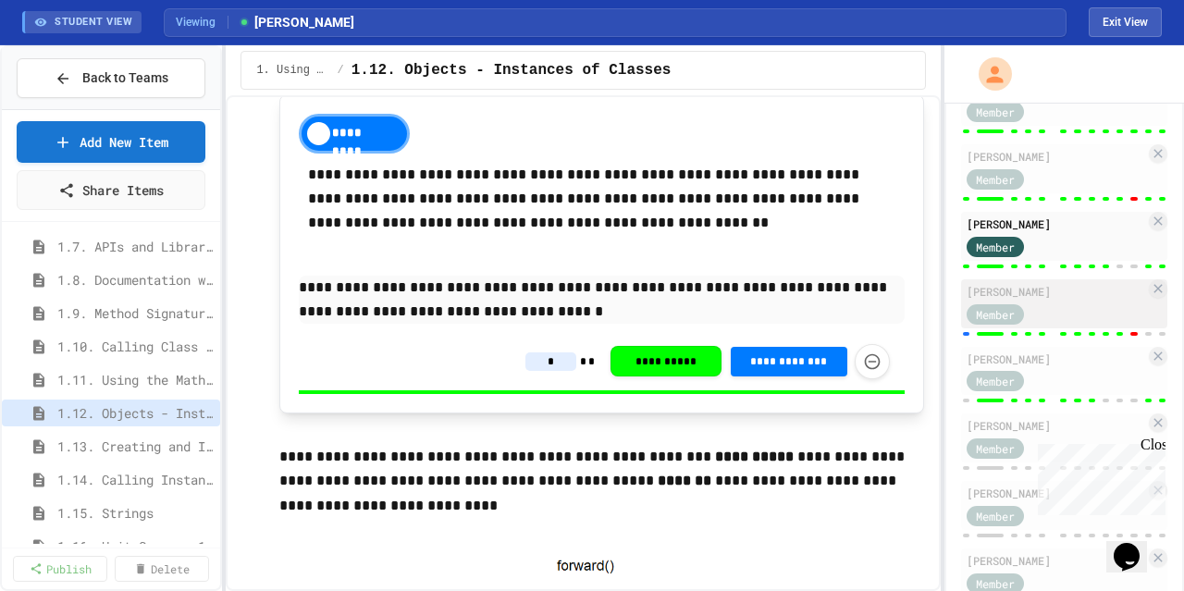
type input "*"
click at [1072, 303] on div "Member" at bounding box center [1056, 313] width 179 height 23
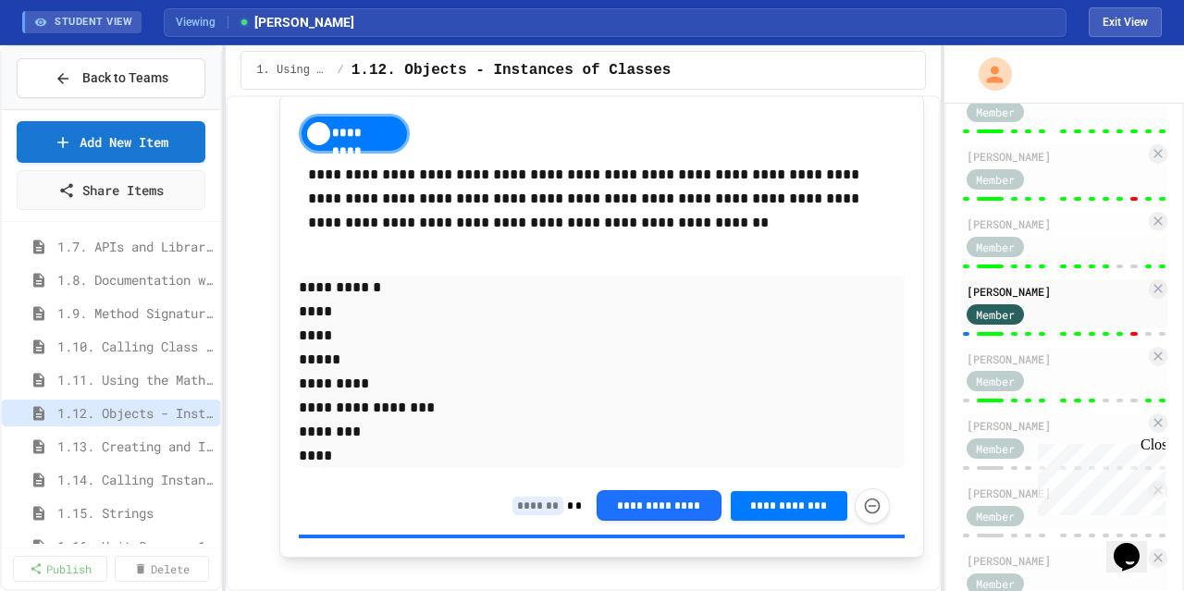
click at [531, 512] on input at bounding box center [538, 506] width 51 height 19
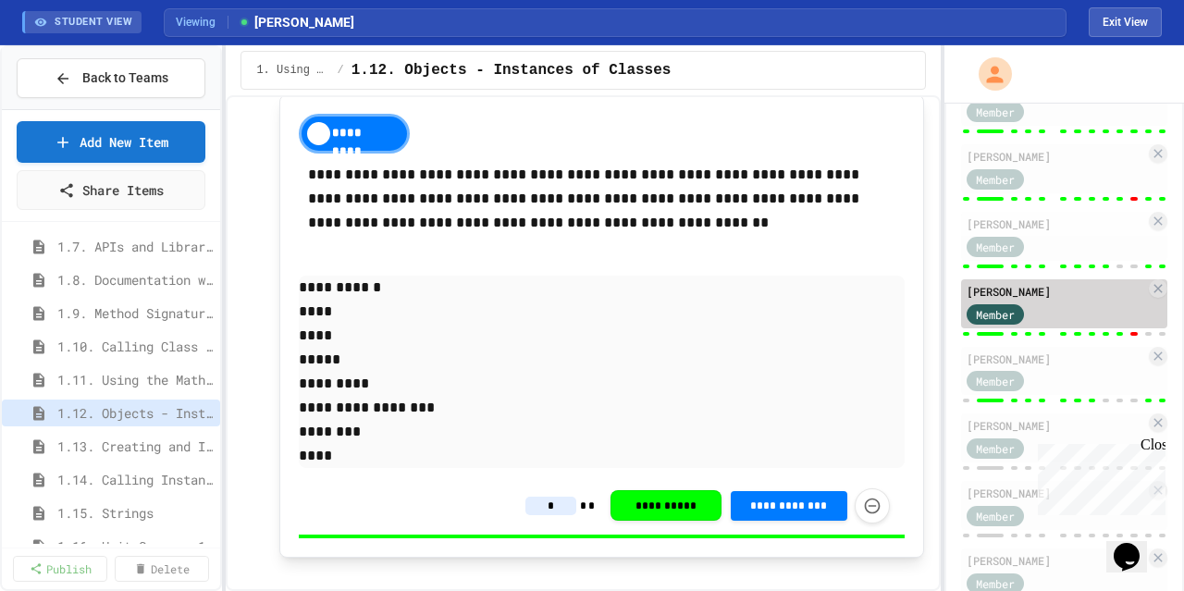
scroll to position [1084, 0]
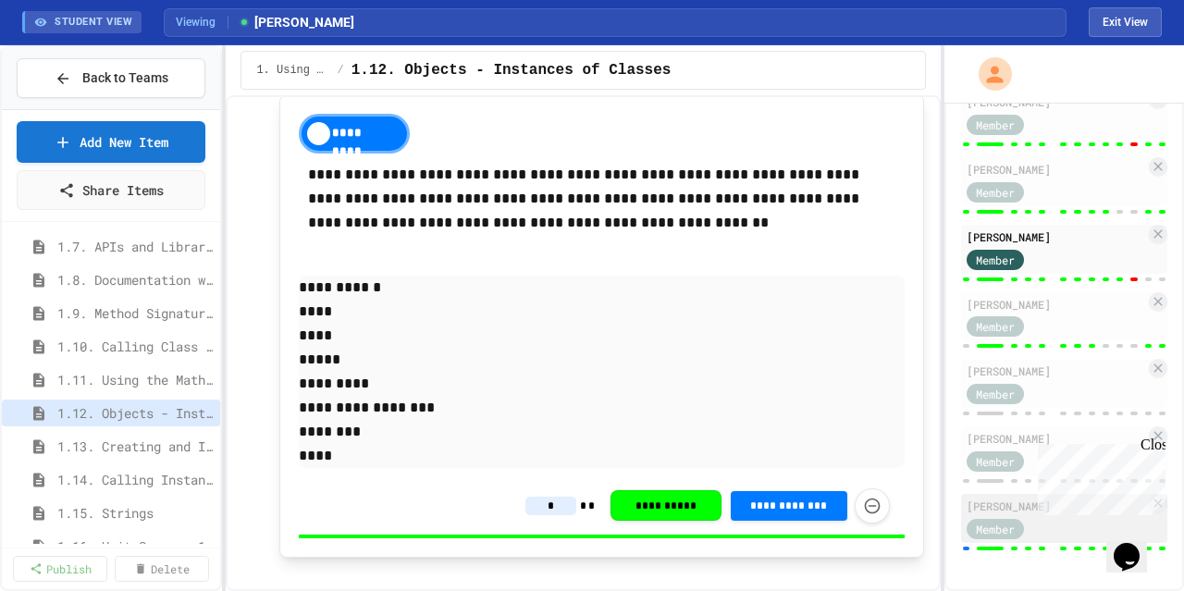
type input "*"
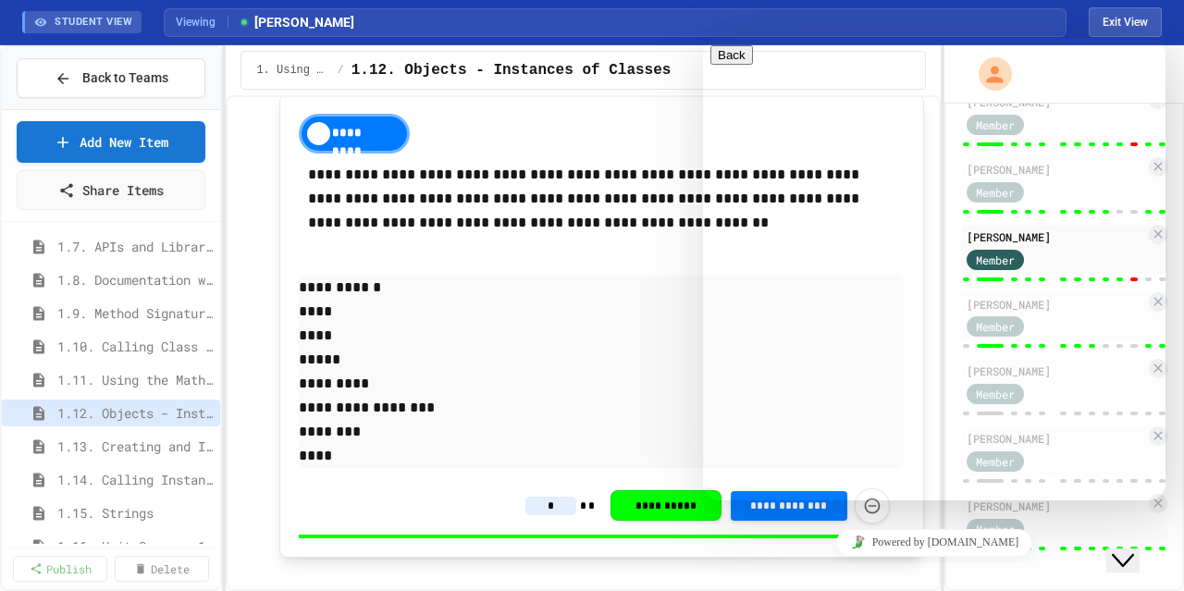
click at [567, 378] on p "*********" at bounding box center [601, 384] width 605 height 24
click at [1123, 550] on icon "Close Chat This icon closes the chat window." at bounding box center [1123, 561] width 22 height 22
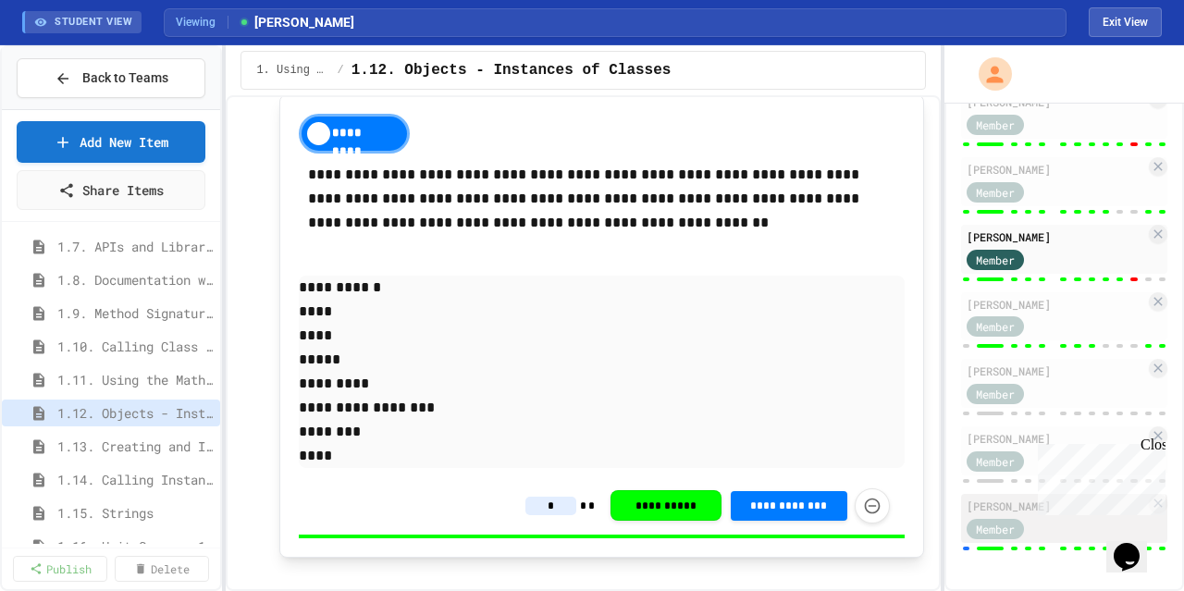
click at [1001, 498] on div "[PERSON_NAME]" at bounding box center [1056, 506] width 179 height 17
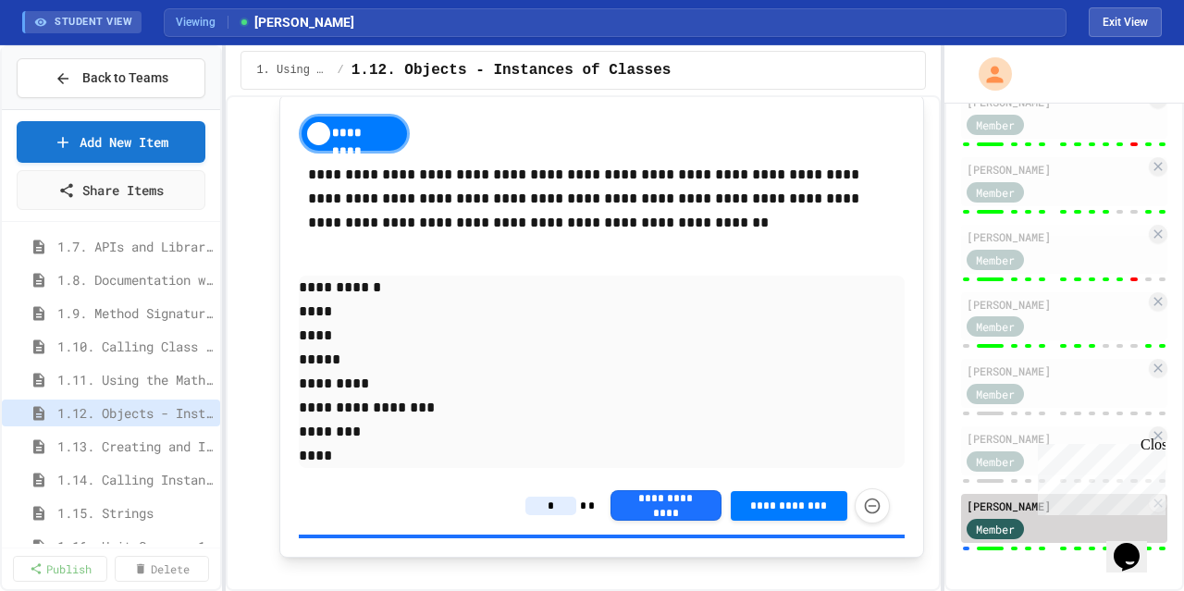
type input "*"
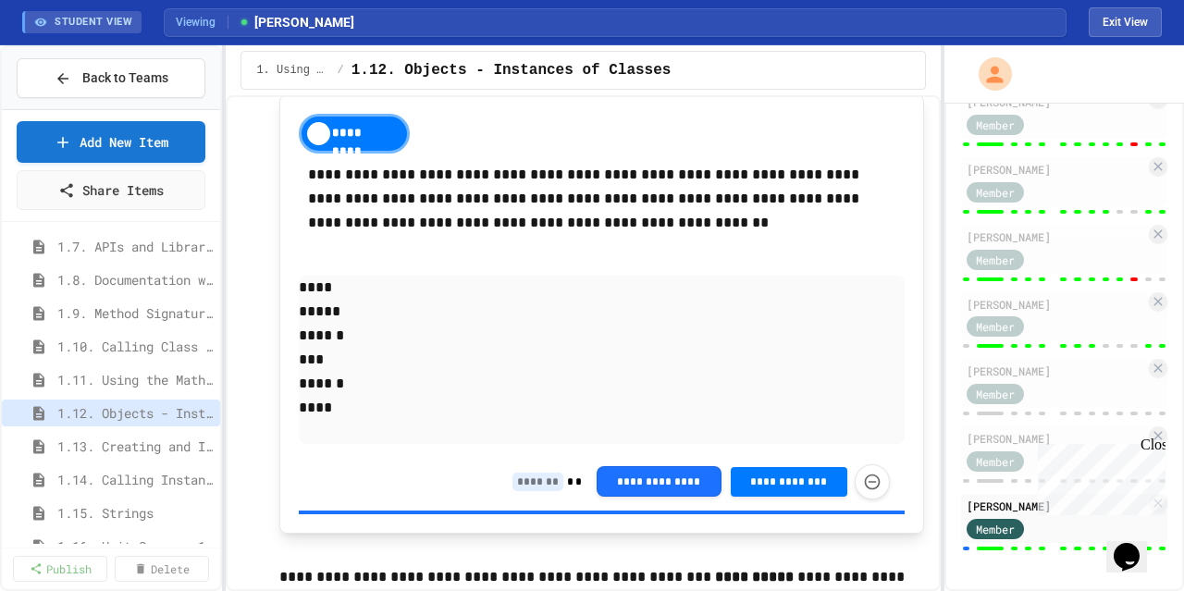
click at [514, 488] on input at bounding box center [538, 482] width 51 height 19
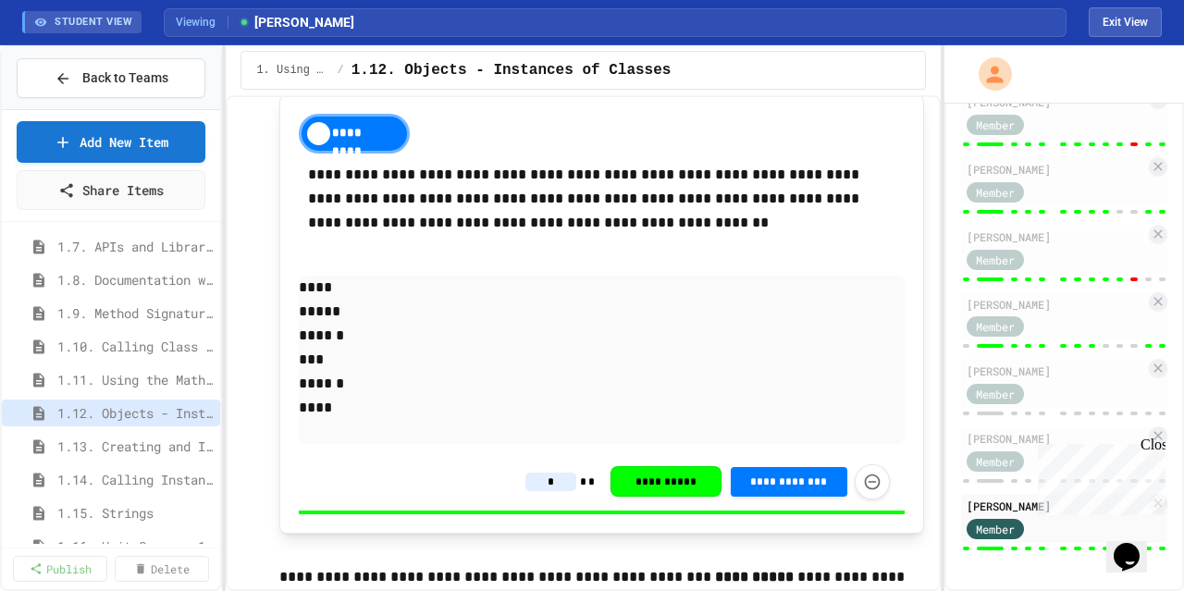
click at [526, 486] on input "*" at bounding box center [551, 482] width 51 height 19
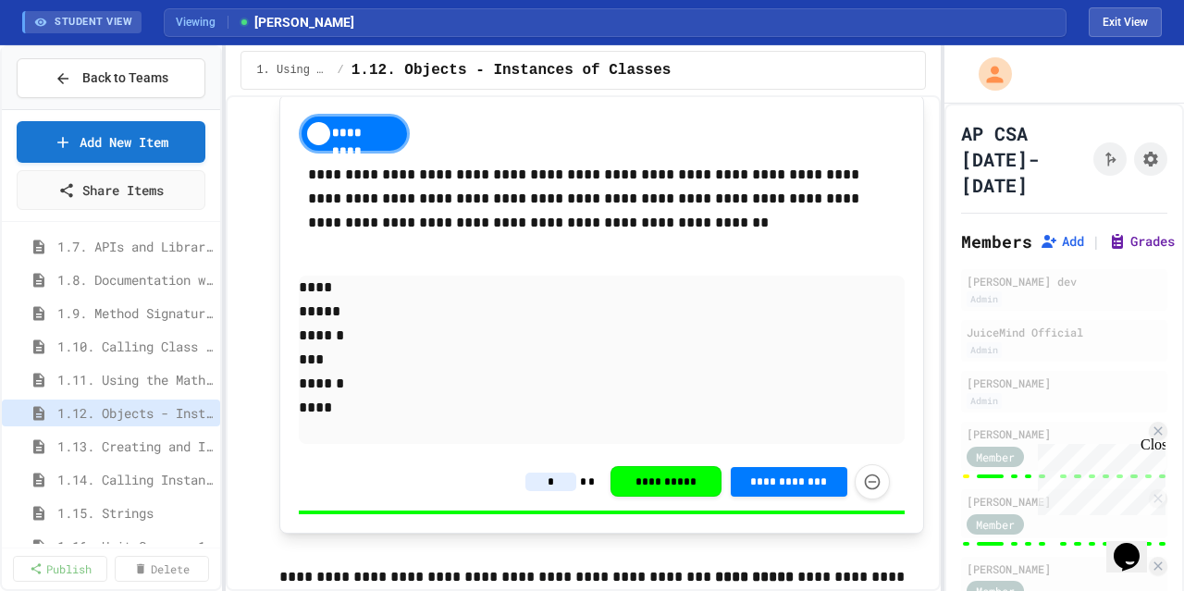
type input "*"
click at [1127, 240] on button "Grades" at bounding box center [1142, 241] width 67 height 19
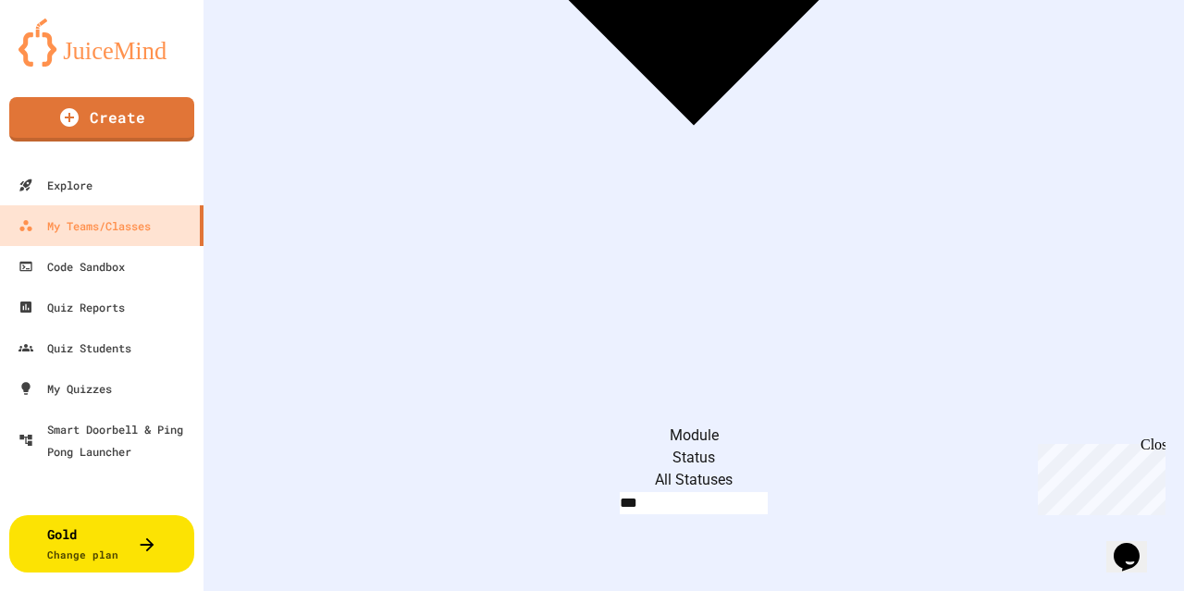
scroll to position [416, 0]
